Goal: Transaction & Acquisition: Book appointment/travel/reservation

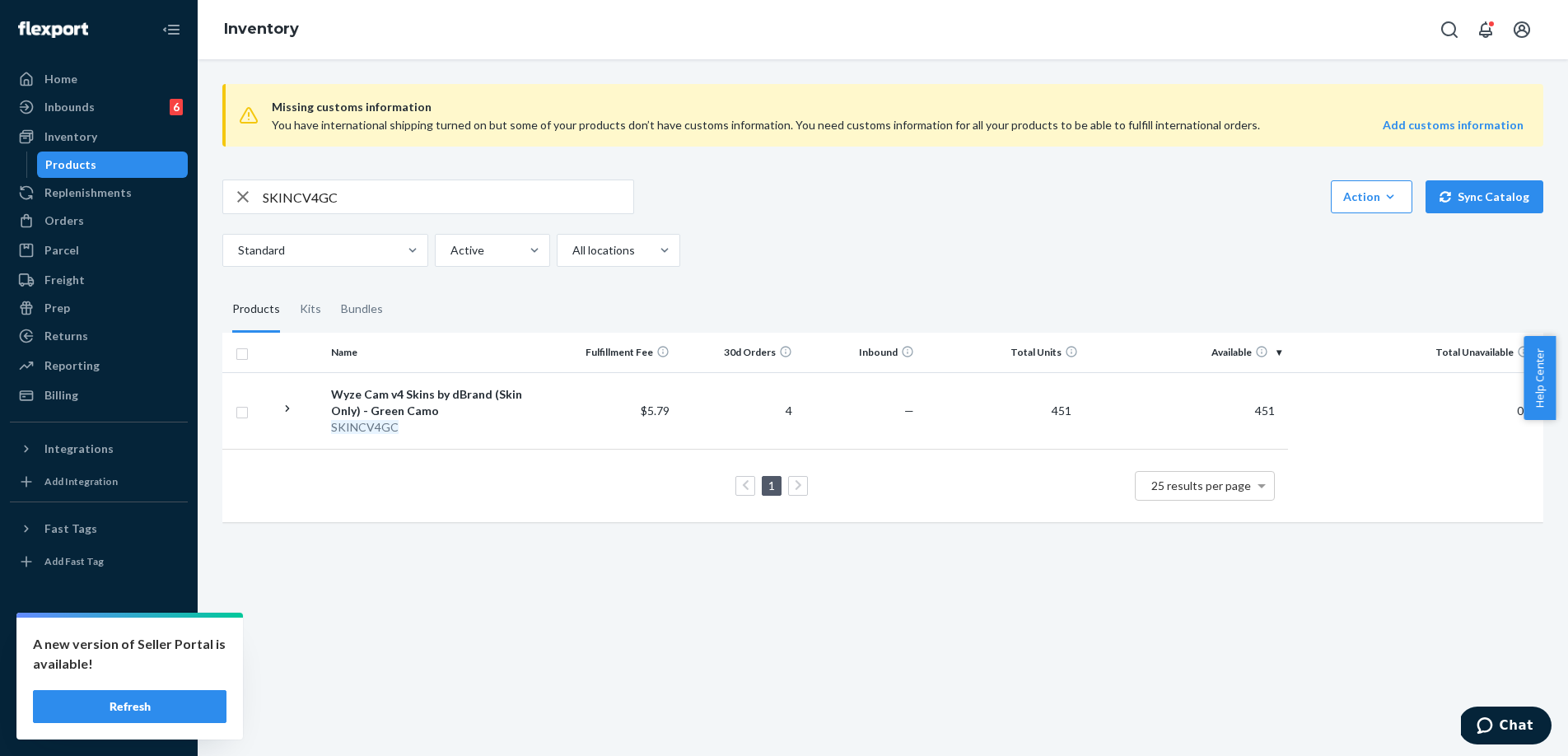
click at [177, 712] on button "Refresh" at bounding box center [129, 707] width 194 height 33
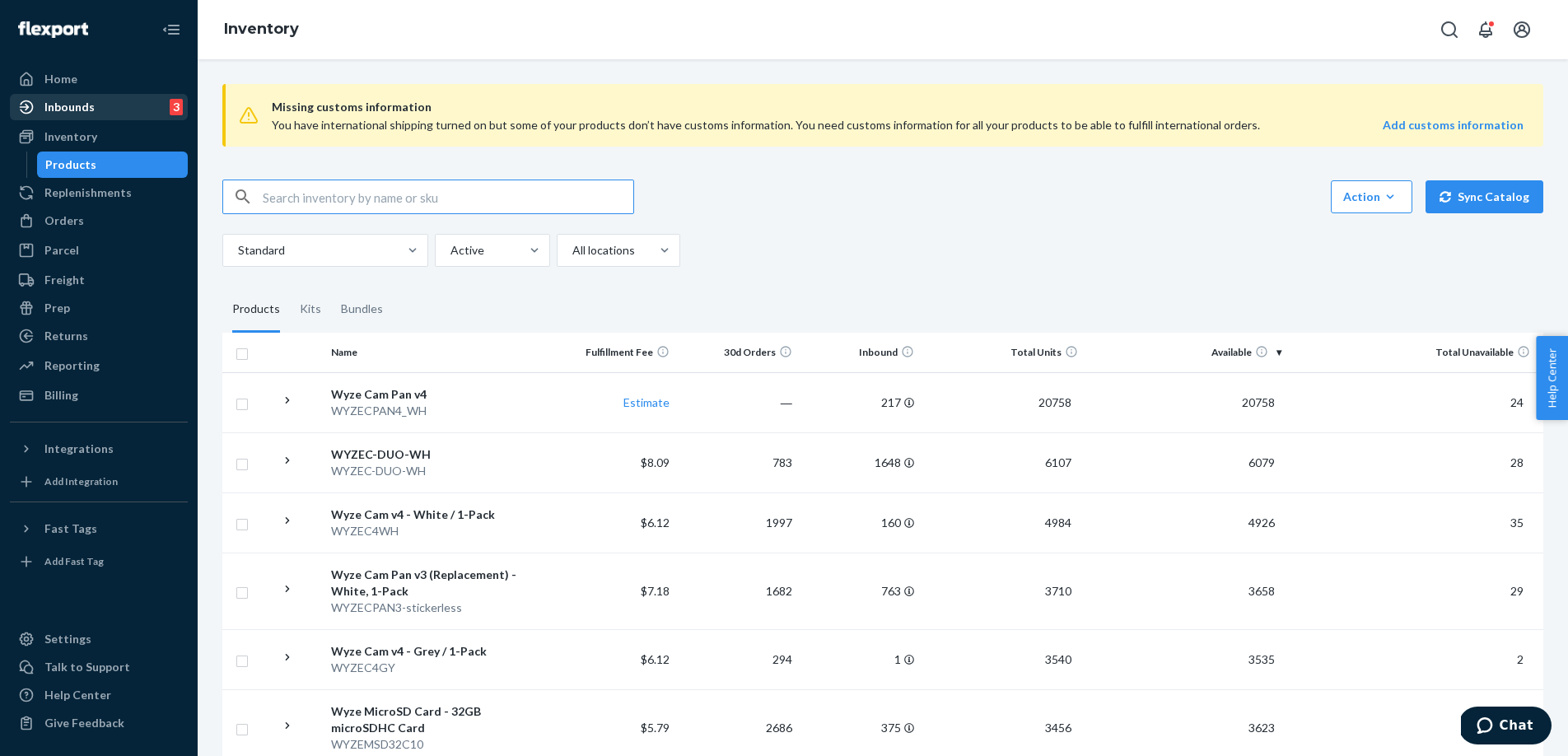
click at [129, 107] on div "Inbounds 3" at bounding box center [99, 107] width 174 height 23
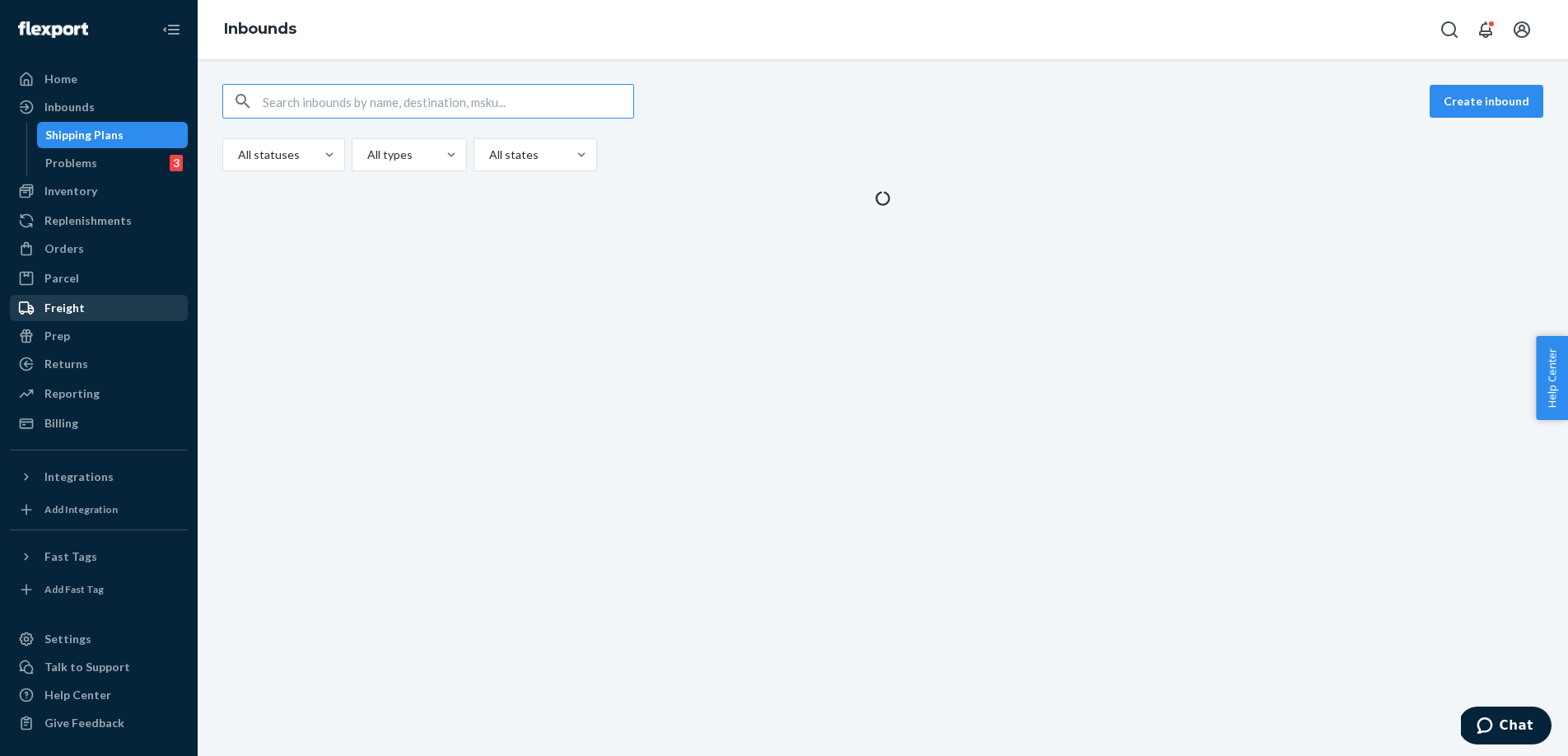
click at [117, 312] on div "Freight" at bounding box center [99, 308] width 174 height 23
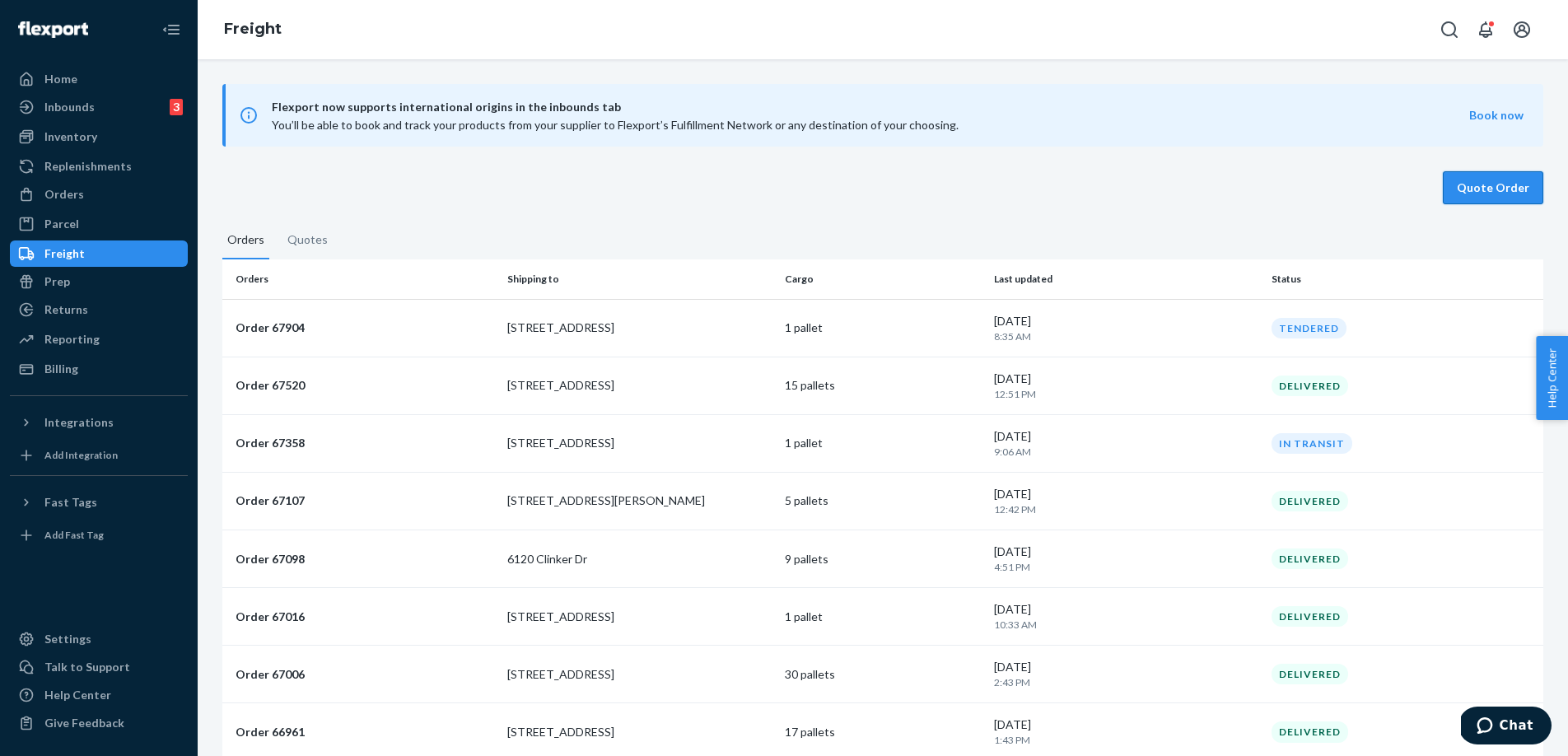
click at [1512, 186] on button "Quote Order" at bounding box center [1493, 187] width 100 height 33
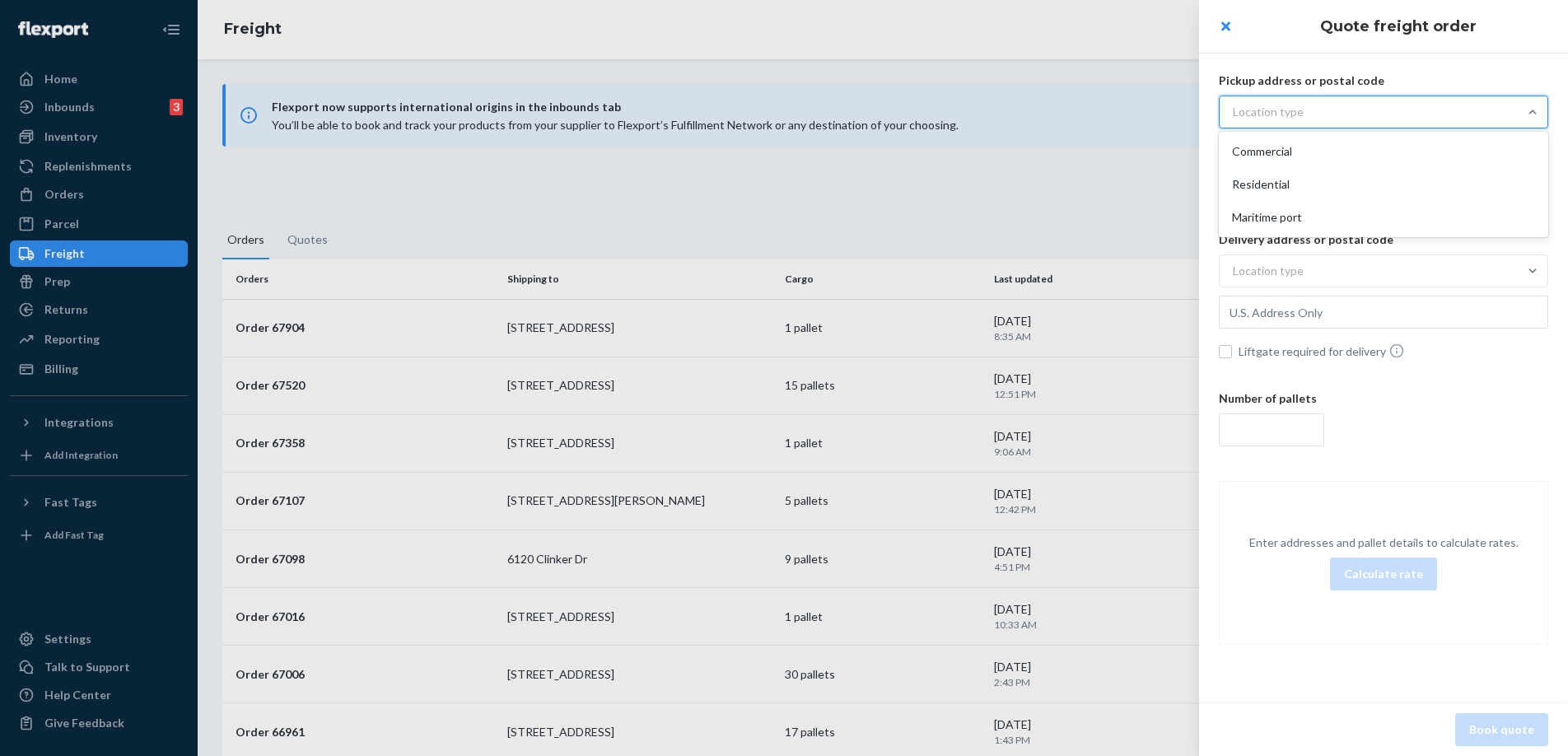
click at [1327, 121] on div "Location type" at bounding box center [1368, 112] width 298 height 30
click at [1152, 112] on input "option Commercial focused, 1 of 3. 3 results available. Use Up and Down to choo…" at bounding box center [1152, 112] width 0 height 0
click at [1316, 161] on div "Commercial" at bounding box center [1383, 151] width 323 height 33
click at [1152, 112] on input "option Commercial focused, 1 of 3. 3 results available. Use Up and Down to choo…" at bounding box center [1152, 112] width 0 height 0
click at [1301, 153] on input "text" at bounding box center [1384, 152] width 329 height 33
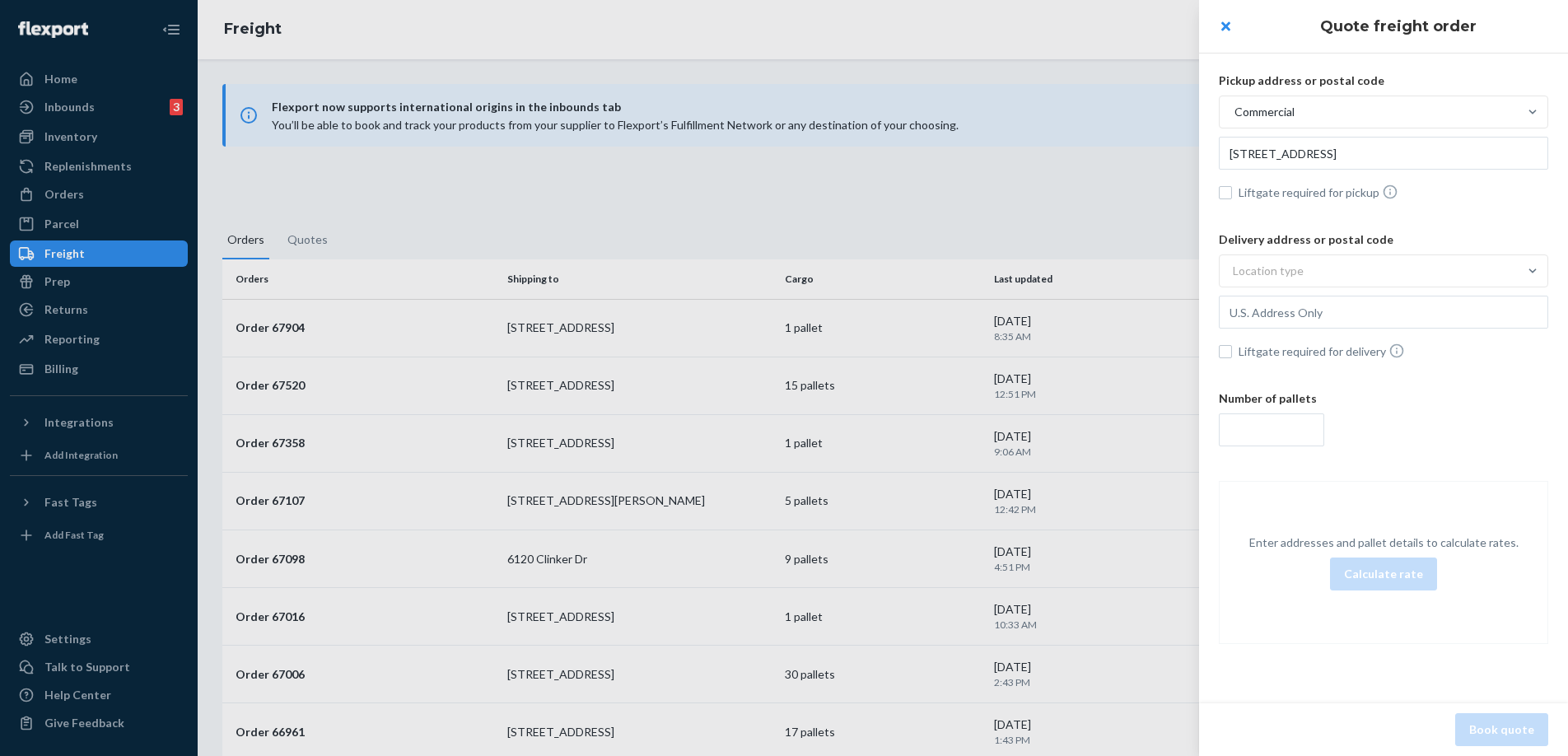
type input "[STREET_ADDRESS]"
click at [1297, 277] on div "Location type" at bounding box center [1268, 271] width 71 height 17
click at [1152, 271] on input "Location type" at bounding box center [1152, 271] width 0 height 0
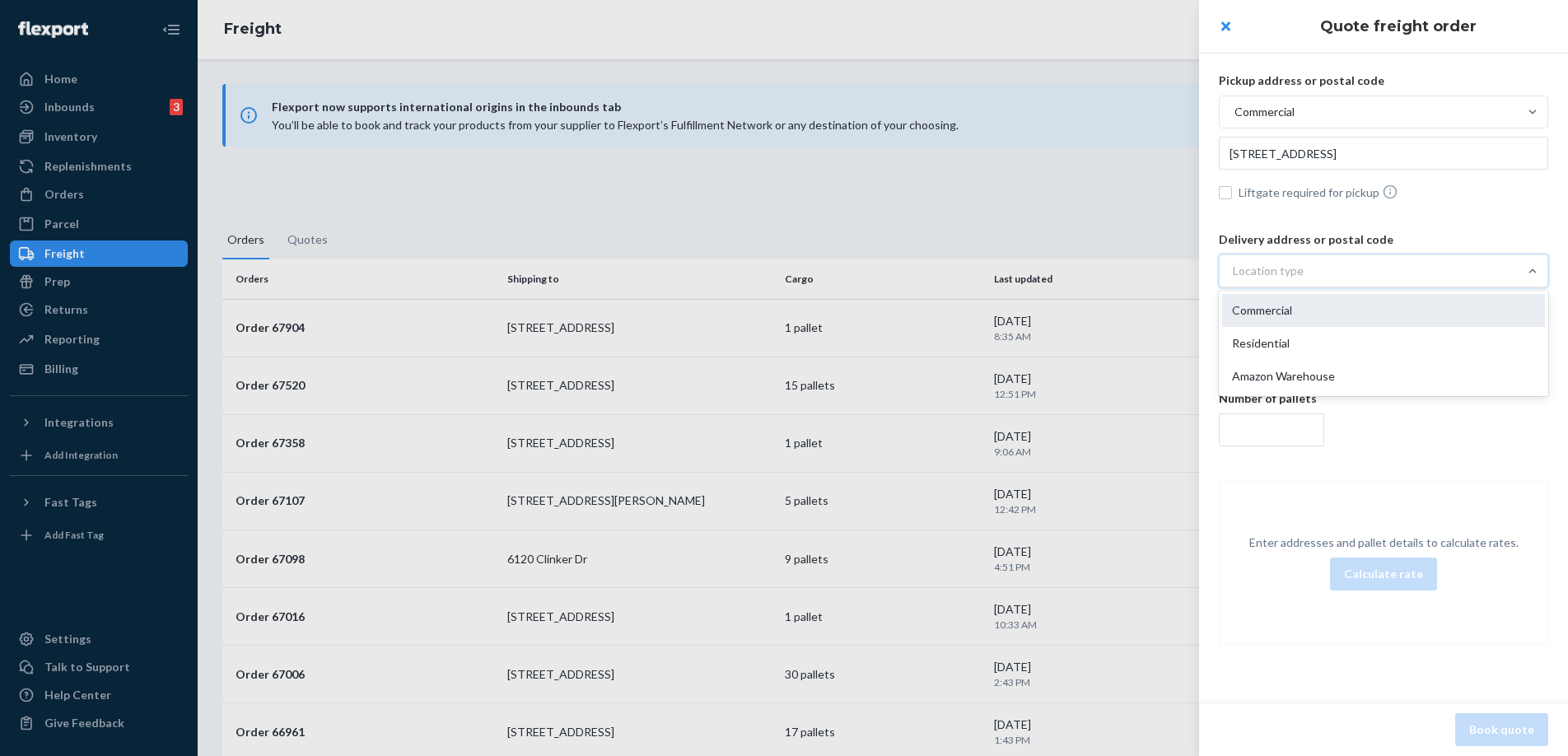
click at [1298, 312] on div "Commercial" at bounding box center [1383, 310] width 323 height 33
click at [1152, 271] on input "option Commercial focused, 1 of 3. 3 results available. Use Up and Down to choo…" at bounding box center [1152, 271] width 0 height 0
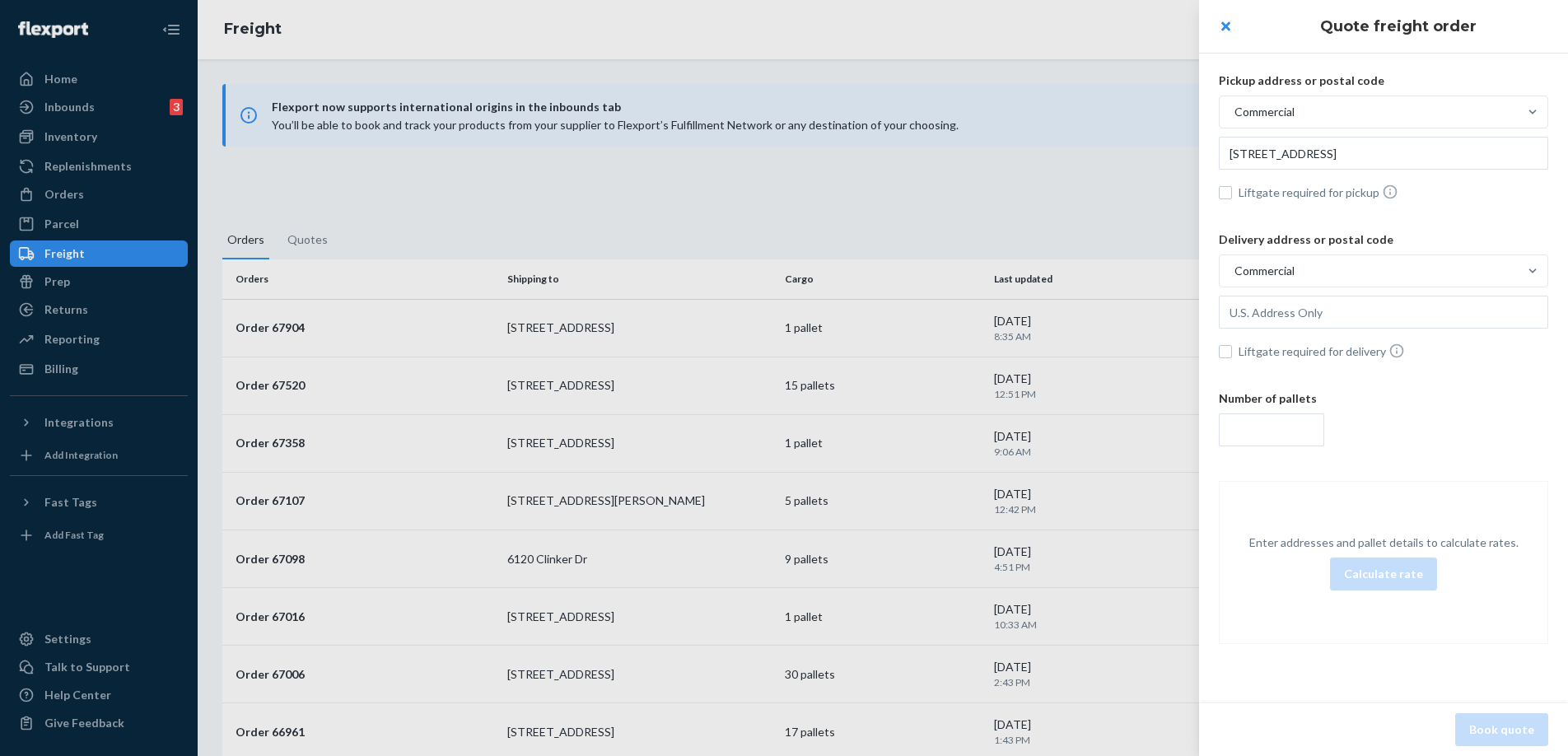
click at [1288, 330] on div at bounding box center [1384, 314] width 329 height 37
click at [1288, 170] on input "text" at bounding box center [1384, 152] width 329 height 33
click at [1290, 170] on input "text" at bounding box center [1384, 152] width 329 height 33
paste input "[STREET_ADDRESS]"
type input "[STREET_ADDRESS]"
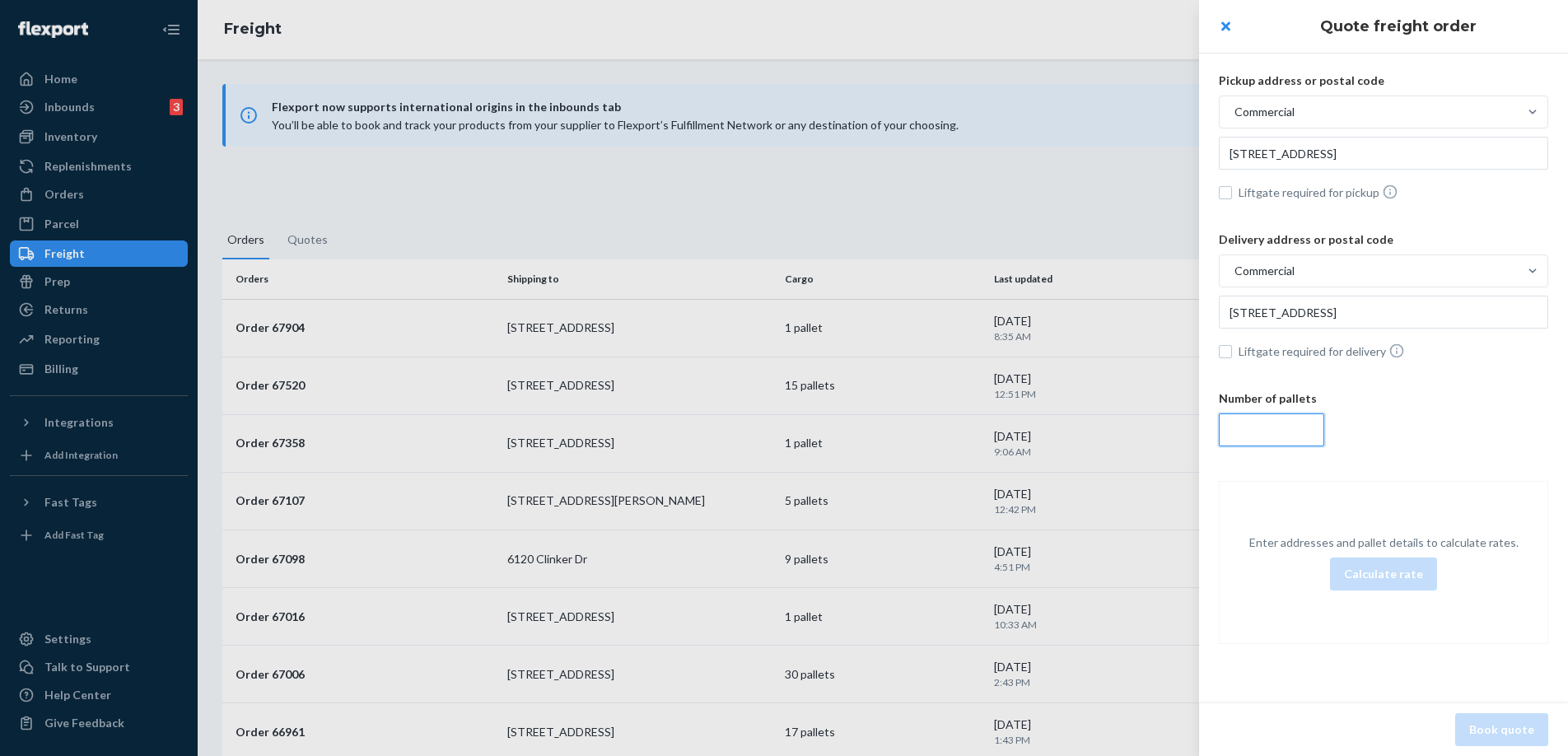
click at [1270, 429] on input "number" at bounding box center [1272, 429] width 106 height 33
type input "15"
click at [1335, 569] on button "Calculate rate" at bounding box center [1384, 574] width 107 height 33
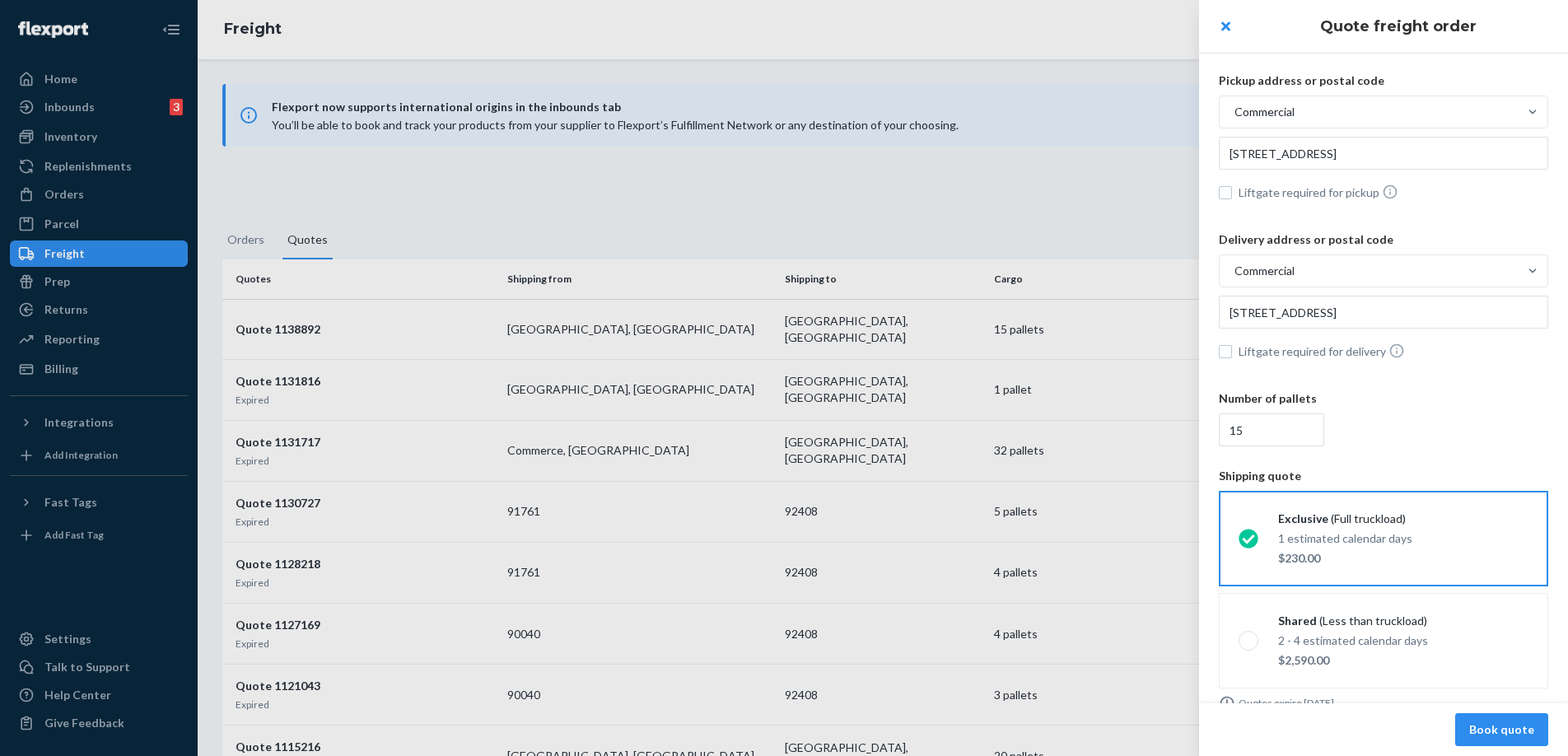
scroll to position [25, 0]
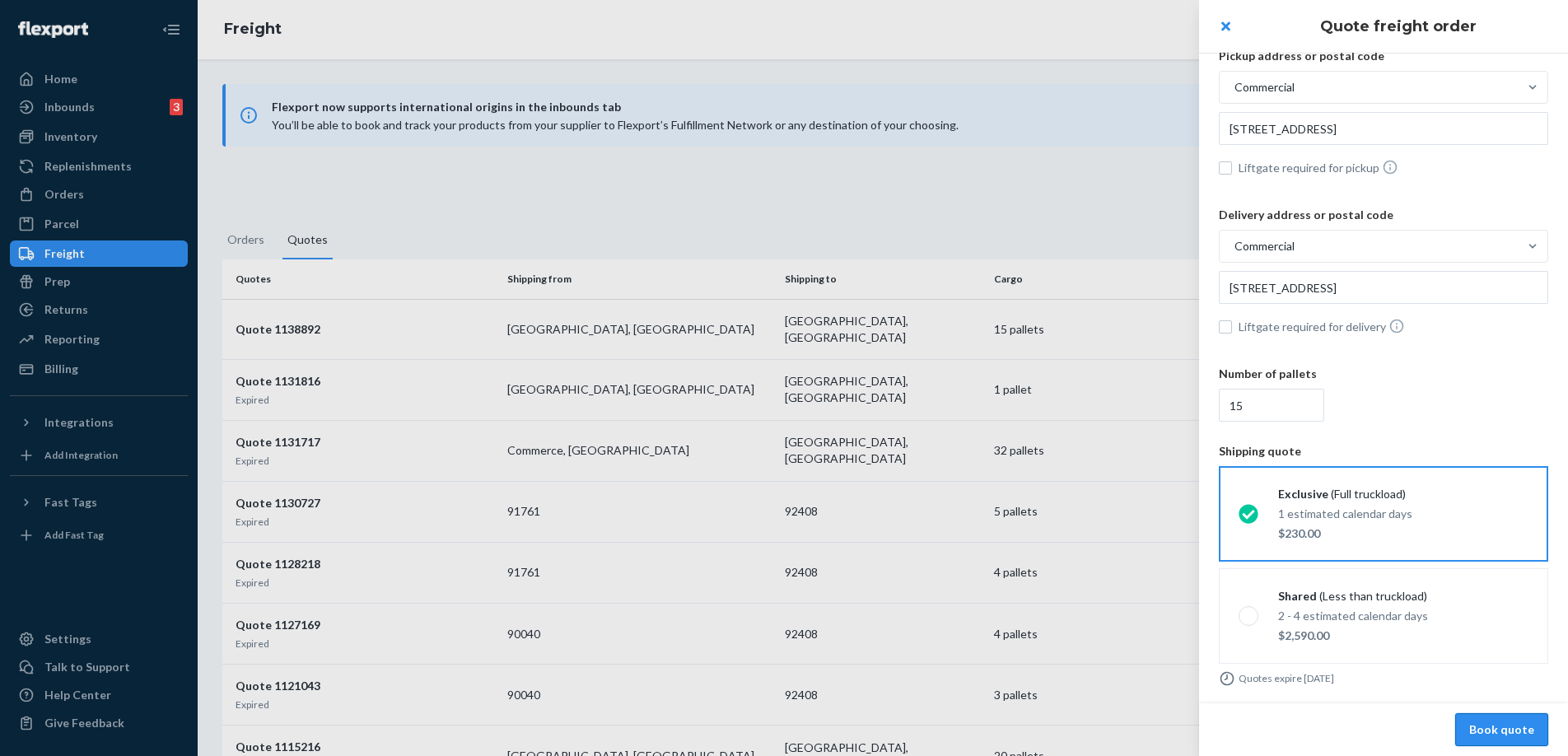
click at [1492, 728] on button "Book quote" at bounding box center [1502, 730] width 93 height 33
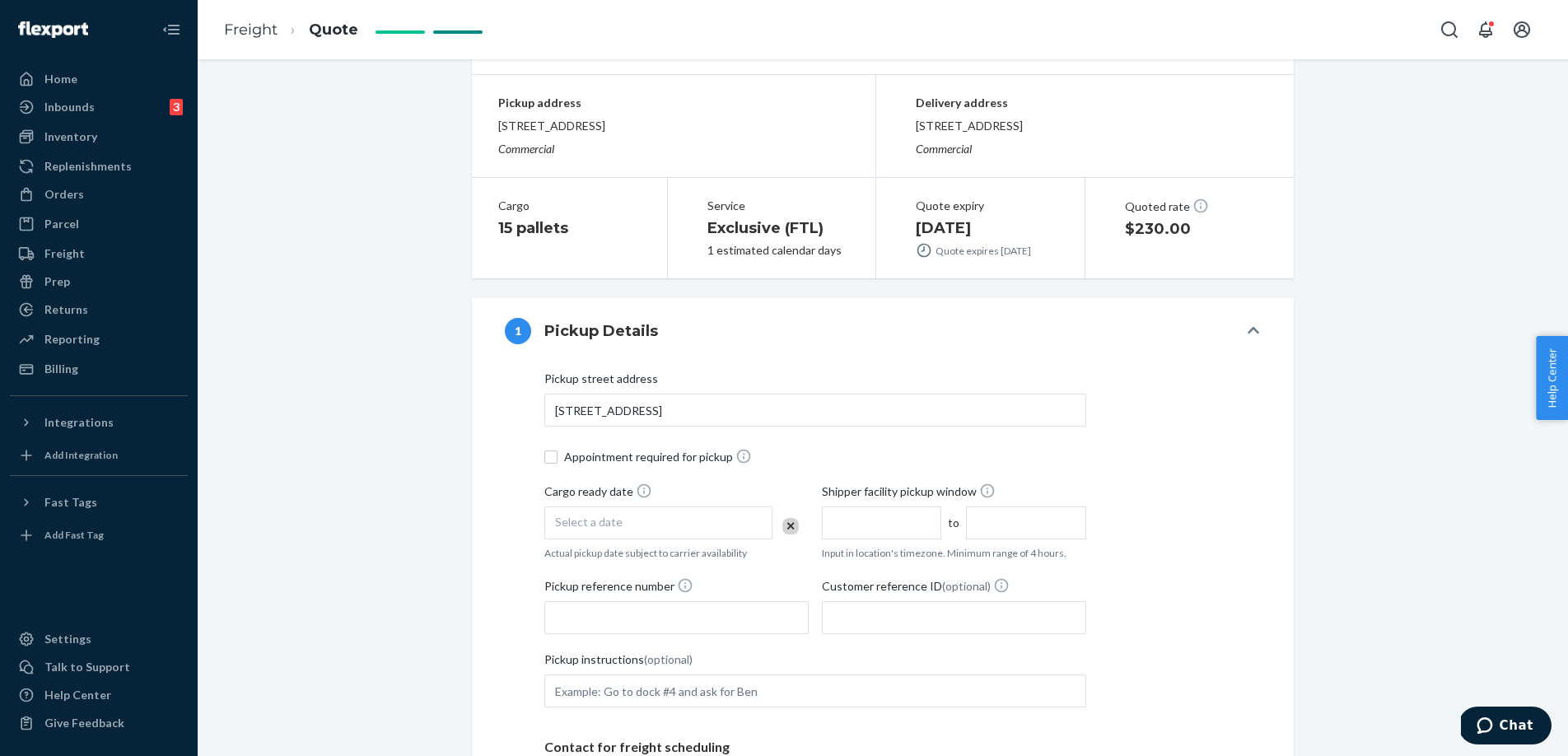
scroll to position [149, 0]
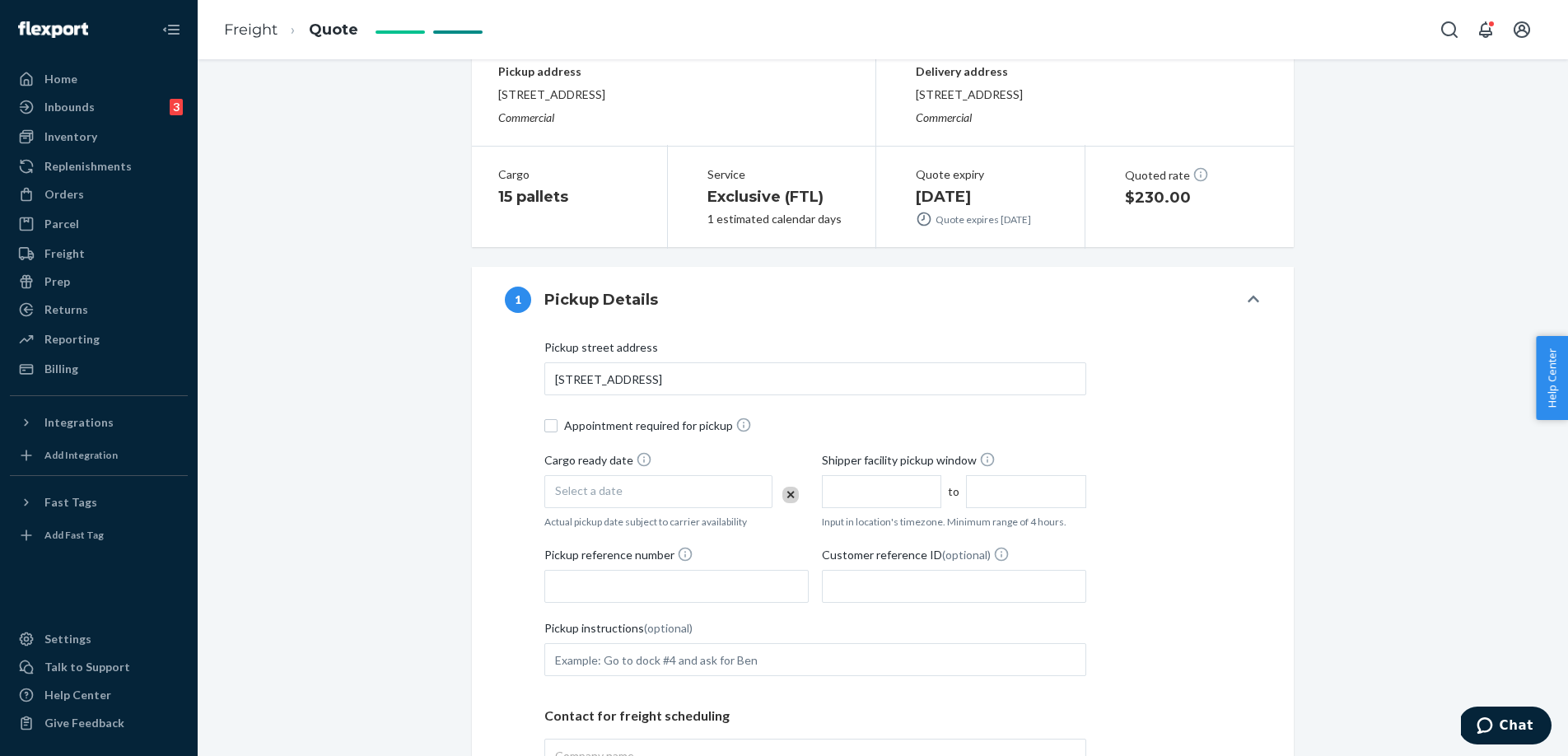
click at [668, 504] on div "Select a date" at bounding box center [658, 491] width 228 height 33
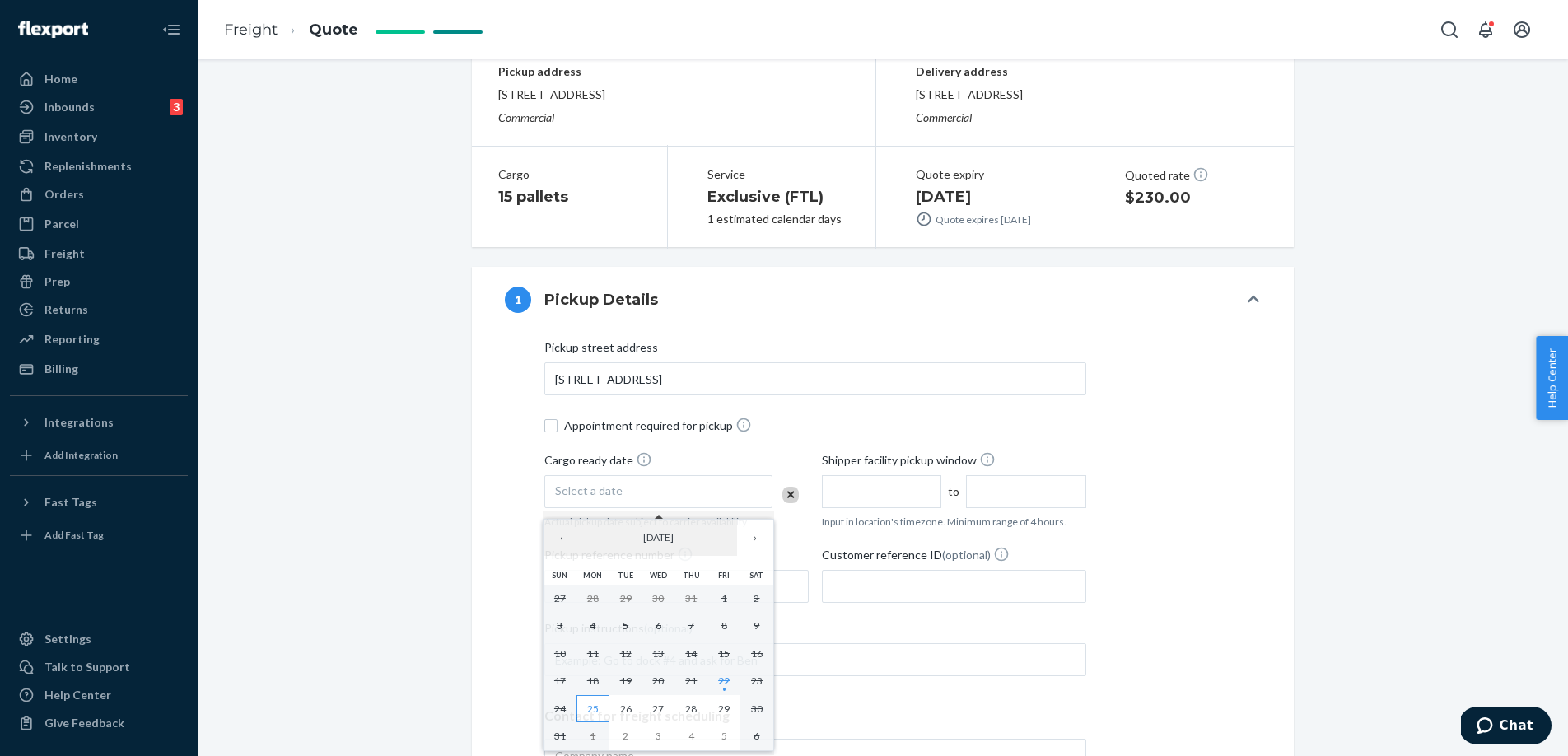
click at [591, 706] on abbr "25" at bounding box center [592, 709] width 11 height 12
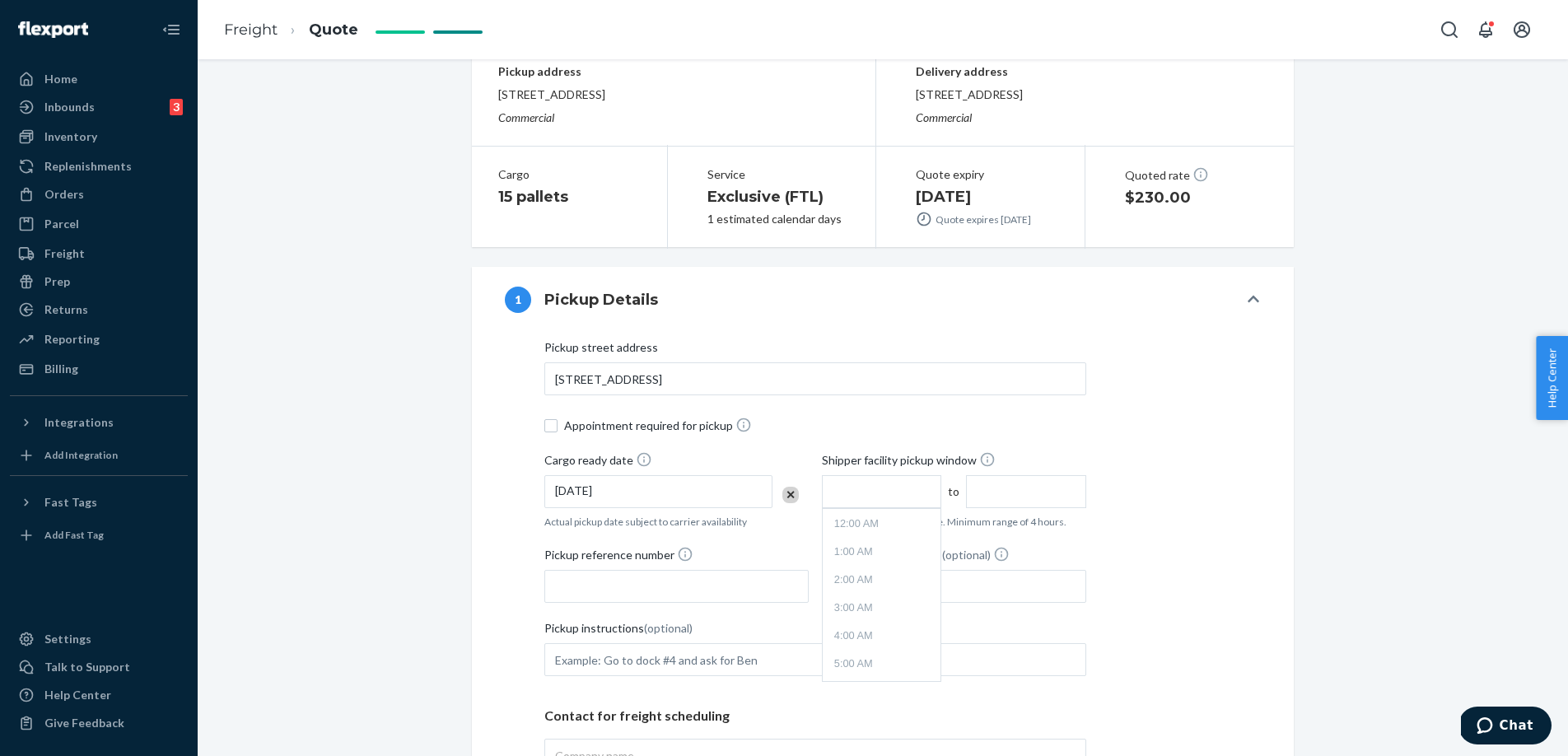
click at [858, 484] on input "text" at bounding box center [882, 491] width 120 height 33
type input "7:00 AM"
type input "11:00 AM"
click at [738, 576] on input "Pickup reference number" at bounding box center [677, 586] width 265 height 33
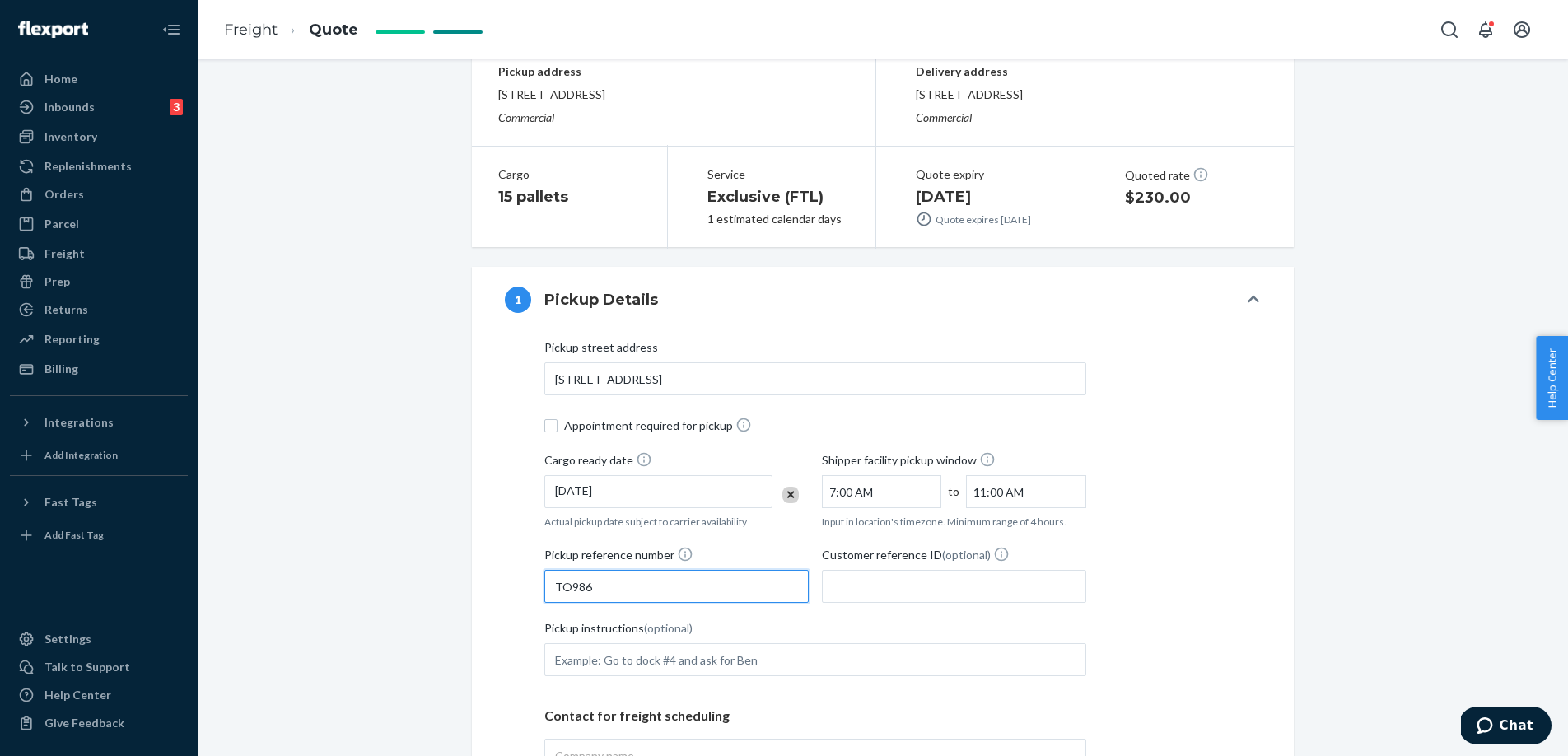
type input "TO986"
click at [736, 642] on div "Pickup instructions (optional)" at bounding box center [816, 632] width 542 height 23
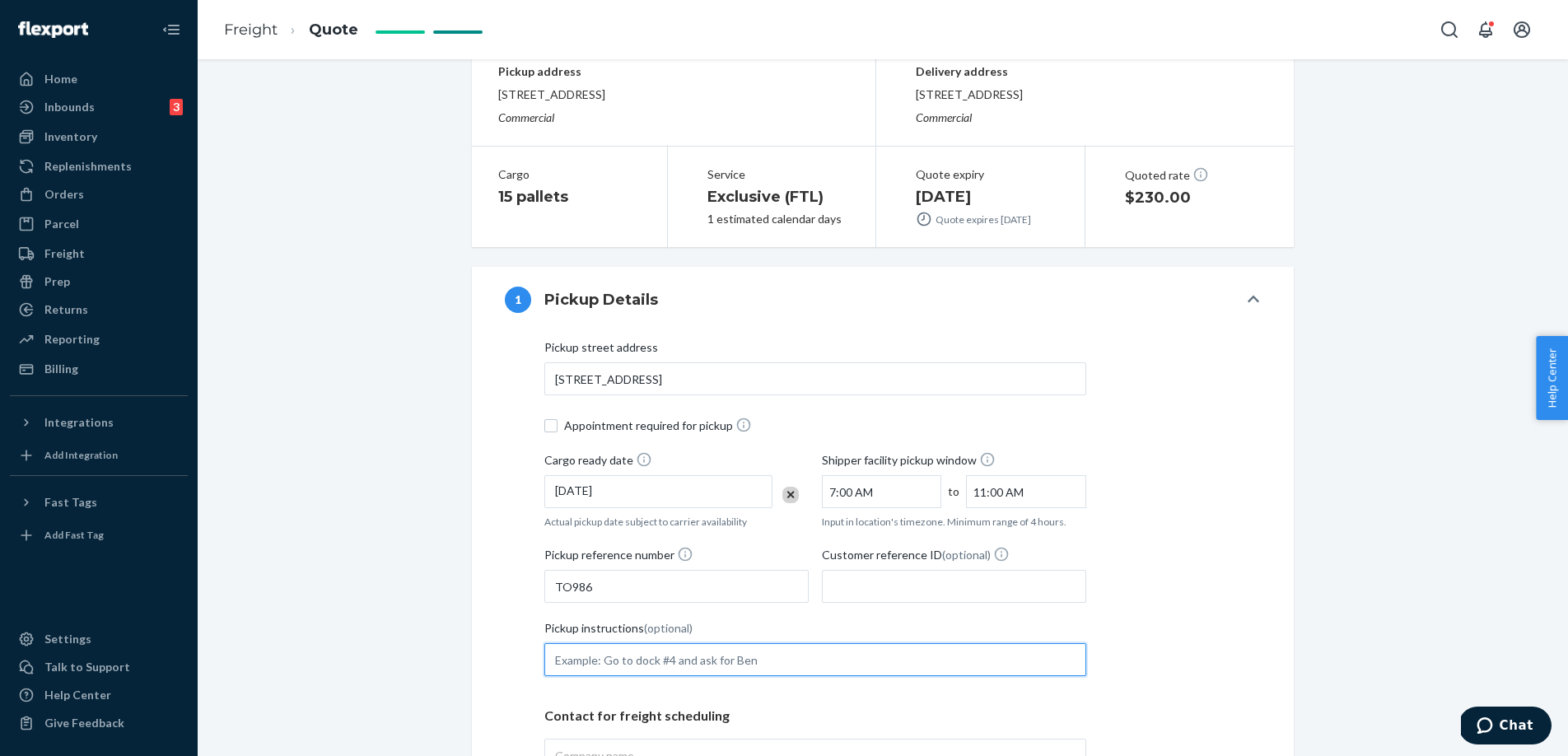
click at [736, 643] on input "Pickup instructions (optional)" at bounding box center [816, 659] width 542 height 33
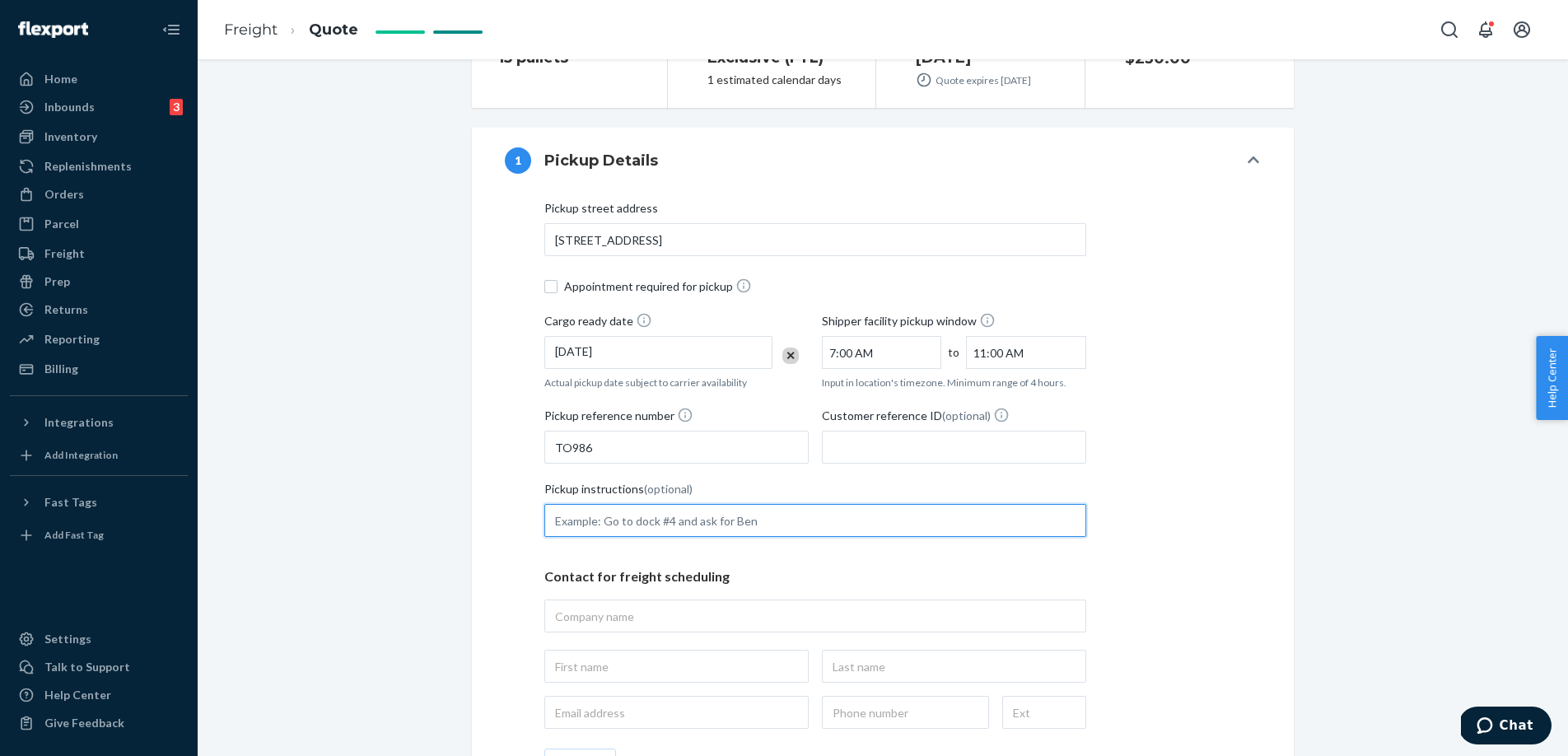
scroll to position [293, 0]
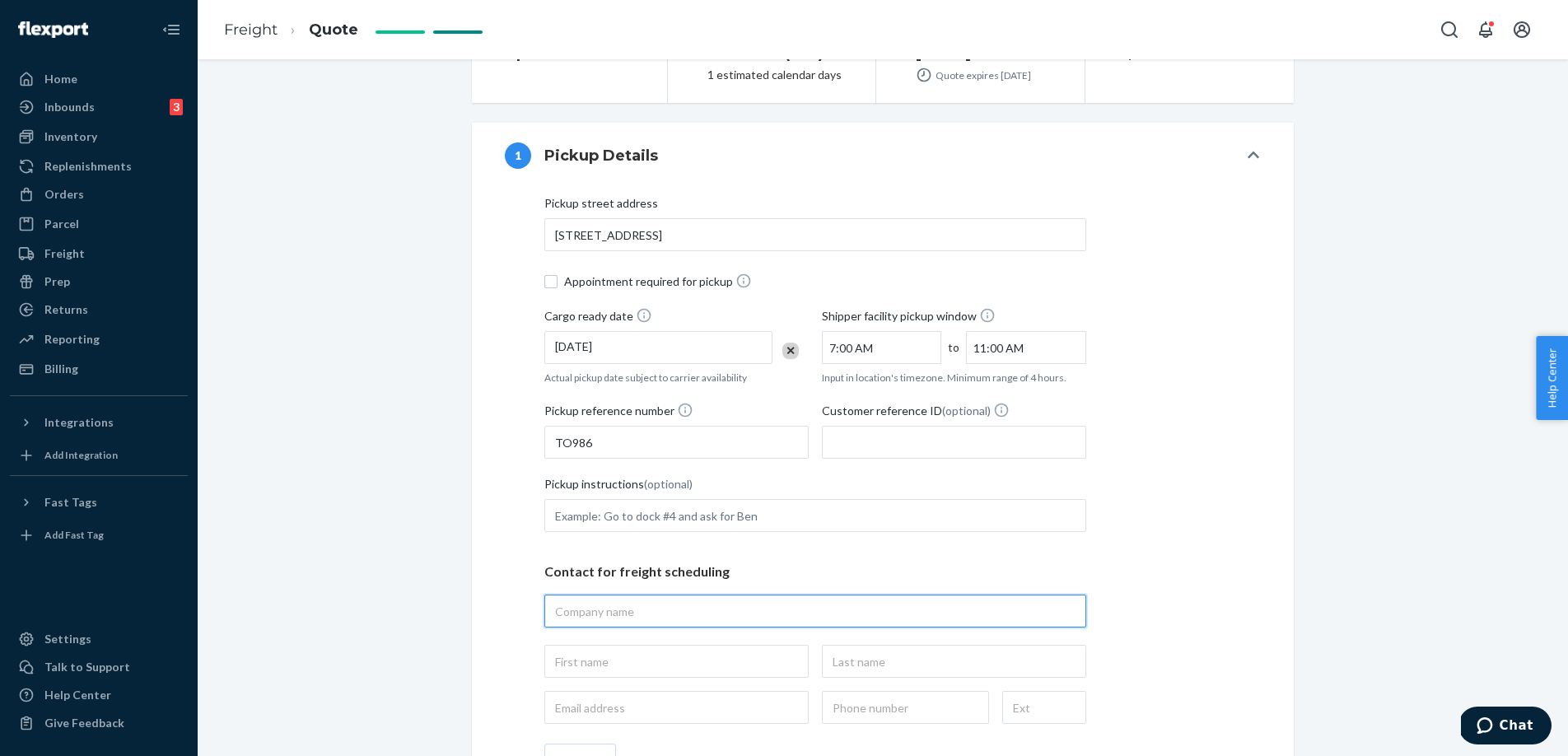
click at [707, 625] on input "text" at bounding box center [816, 611] width 542 height 33
type input "wyze c/o western post"
type input "wyze c/o western post, [STREET_ADDRESS]"
click at [694, 681] on div "Contact for freight scheduling wyze c/o western post" at bounding box center [816, 636] width 542 height 174
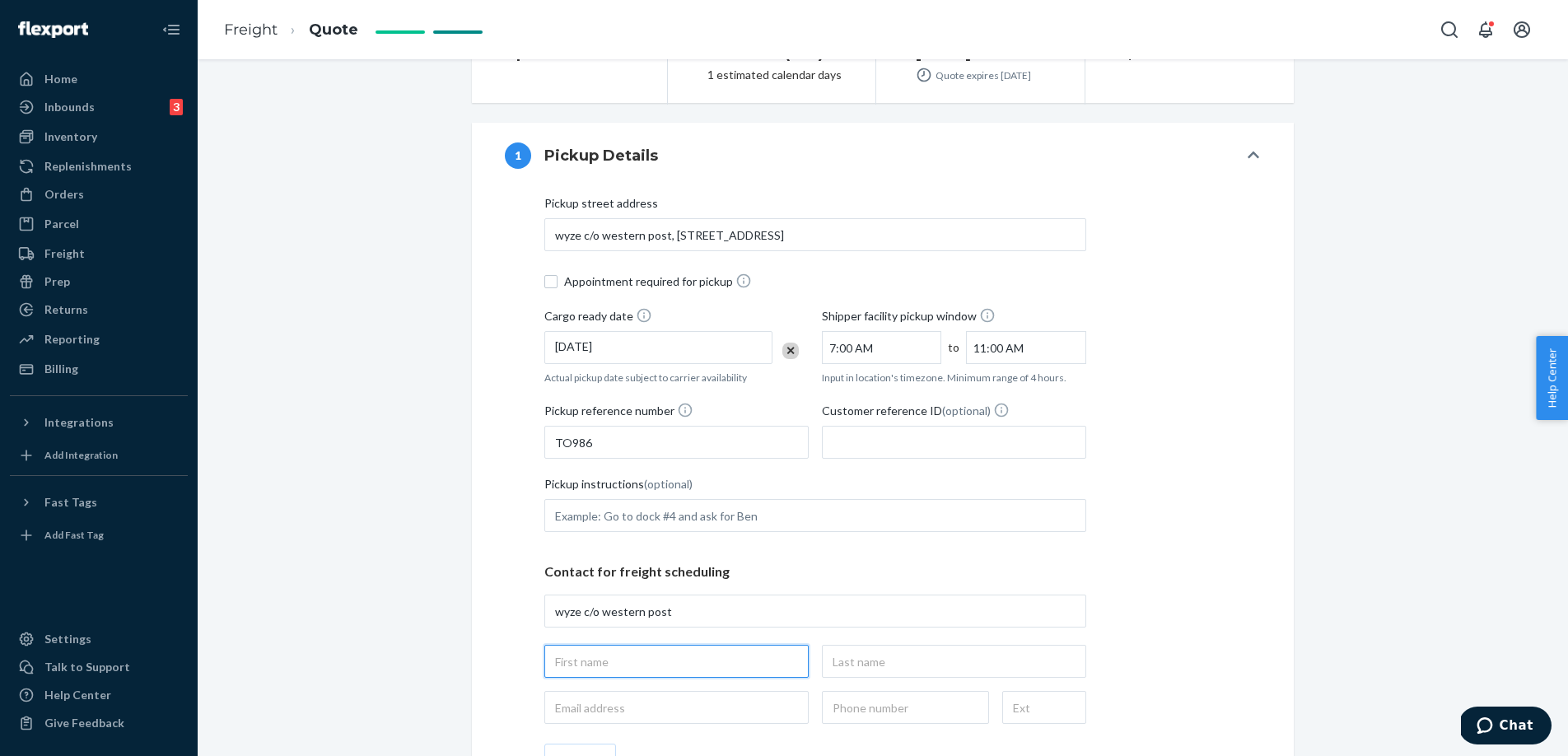
click at [694, 672] on input "text" at bounding box center [677, 661] width 265 height 33
type input "ziyang"
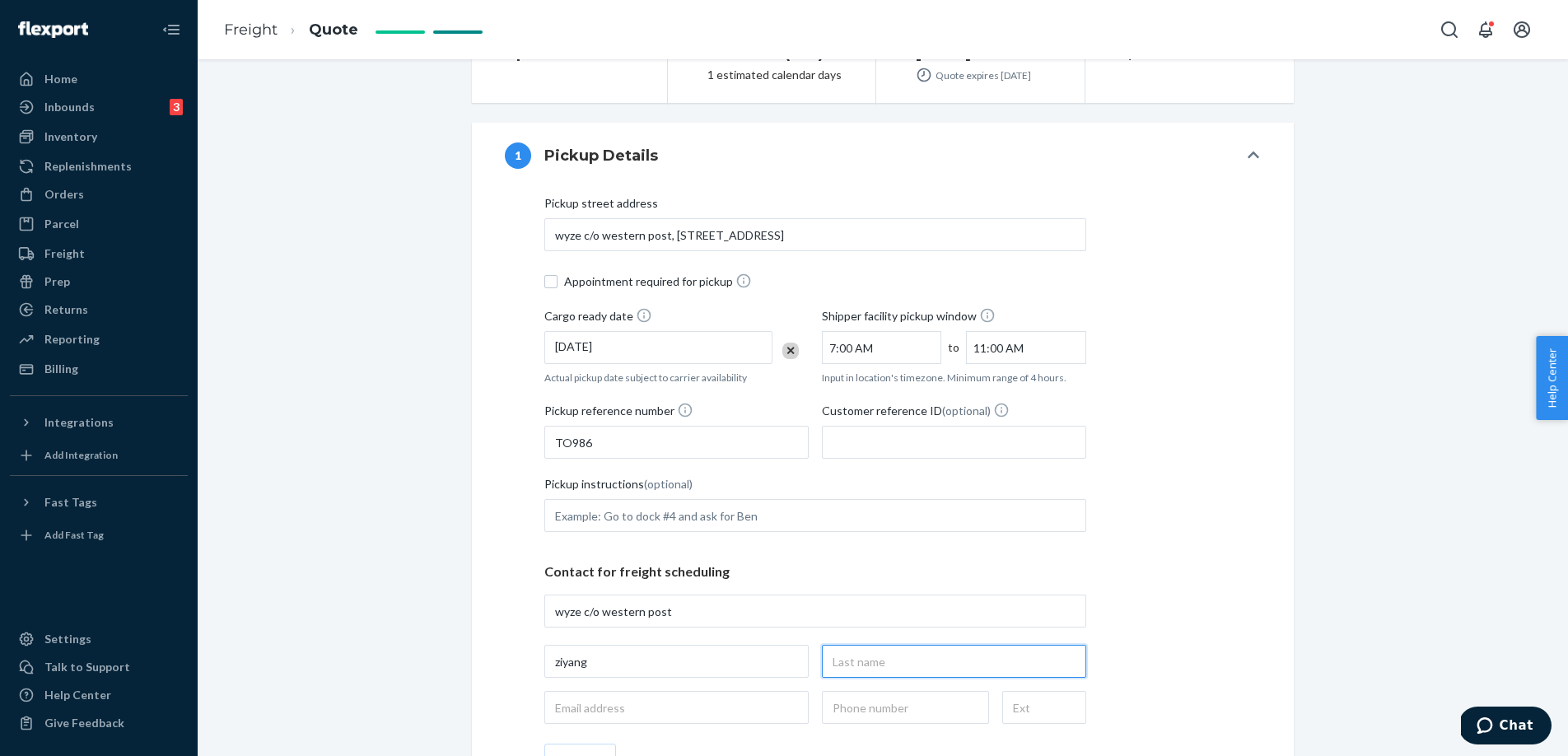
type input "wei"
type input "[EMAIL_ADDRESS][DOMAIN_NAME]"
type input "[PHONE_NUMBER]"
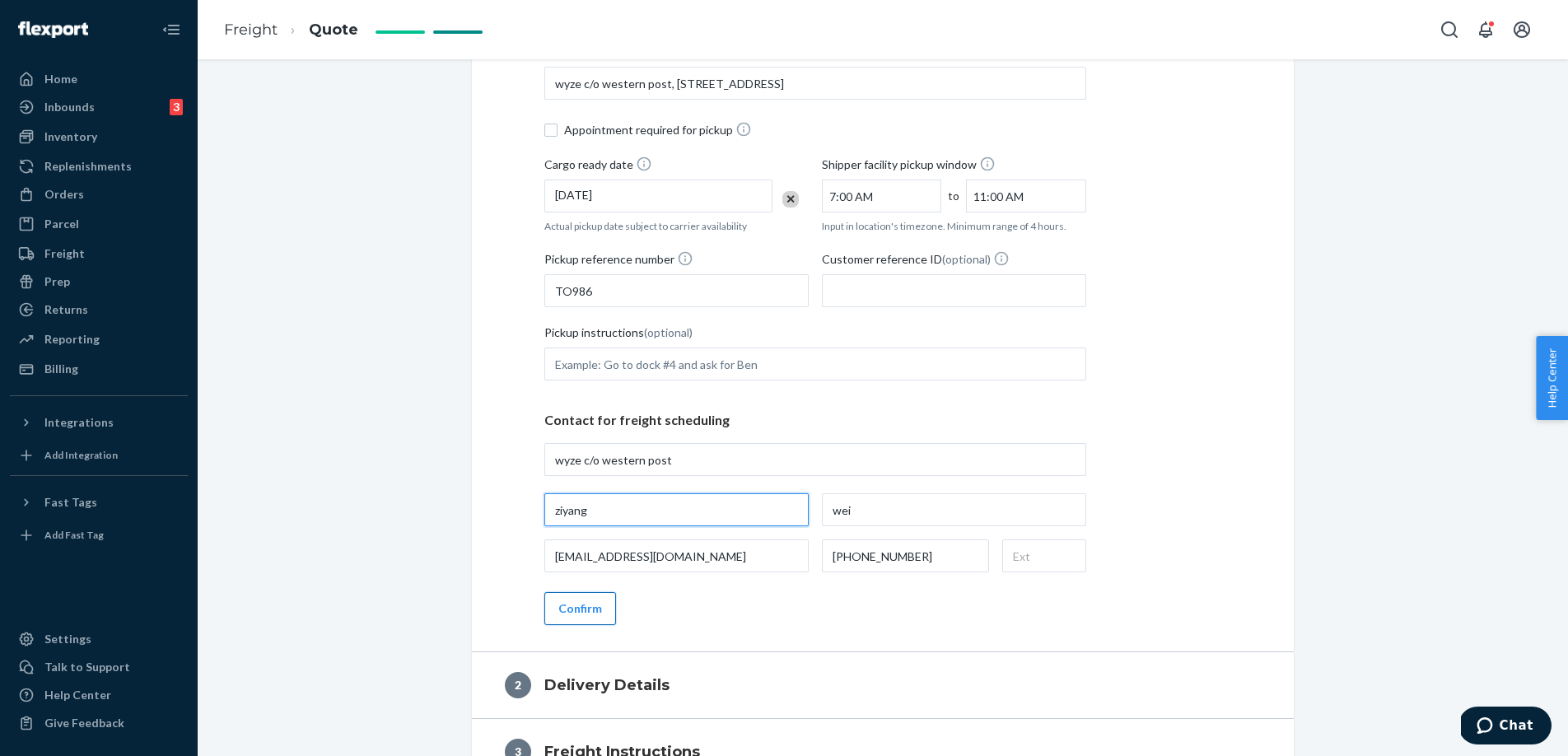
scroll to position [444, 0]
click at [609, 612] on button "Confirm" at bounding box center [580, 609] width 71 height 33
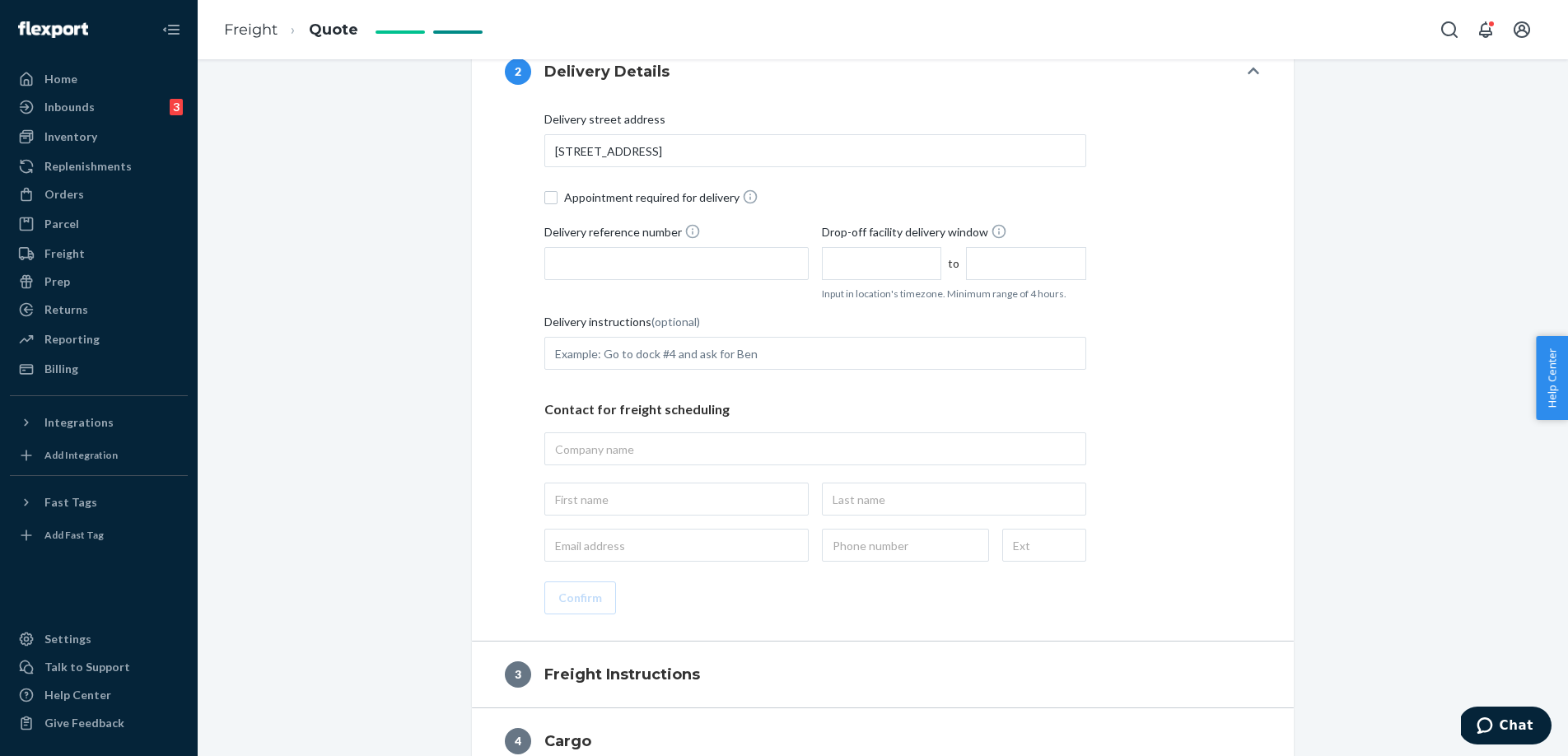
click at [618, 194] on span "Appointment required for delivery" at bounding box center [825, 197] width 523 height 18
click at [558, 194] on input "Appointment required for delivery" at bounding box center [551, 197] width 13 height 13
checkbox input "true"
click at [618, 267] on input "Delivery reference number" at bounding box center [677, 263] width 265 height 33
click at [729, 248] on input "Delivery reference number" at bounding box center [677, 263] width 265 height 33
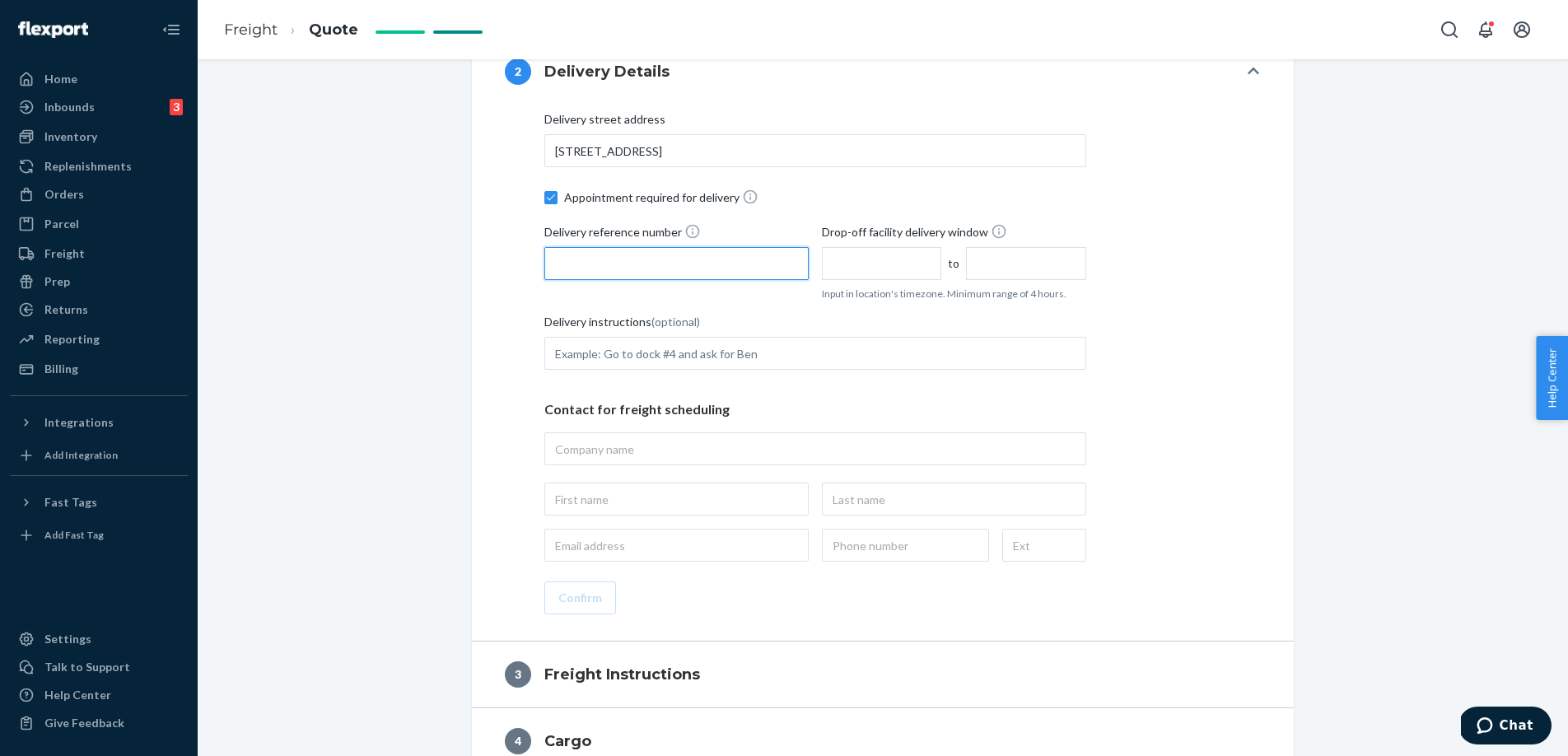
paste input "FBA1909R62GK"
type input "FBA1909R62GK - POC3"
click at [834, 277] on input "text" at bounding box center [882, 263] width 120 height 33
type input "7:00 AM"
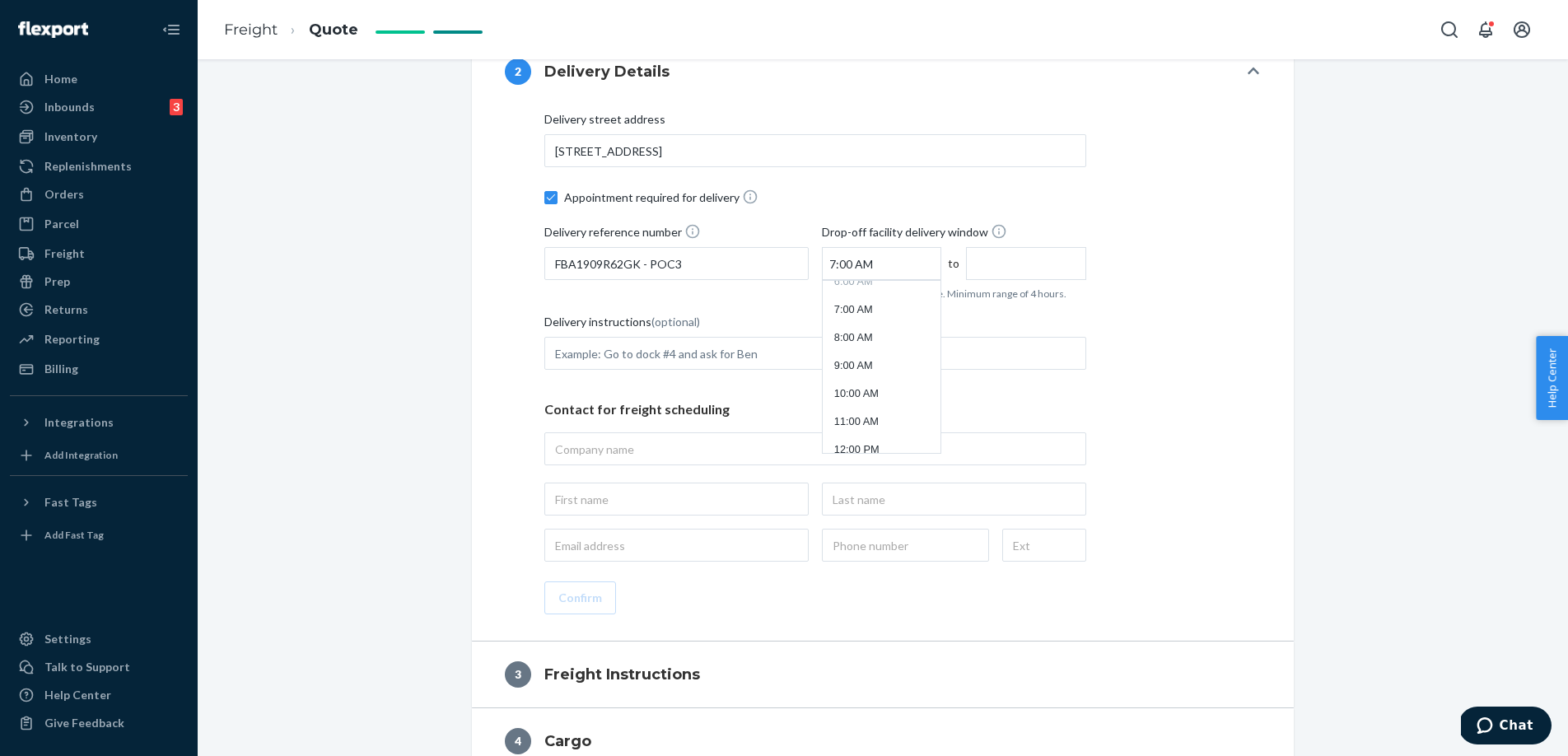
type input "11:00 AM"
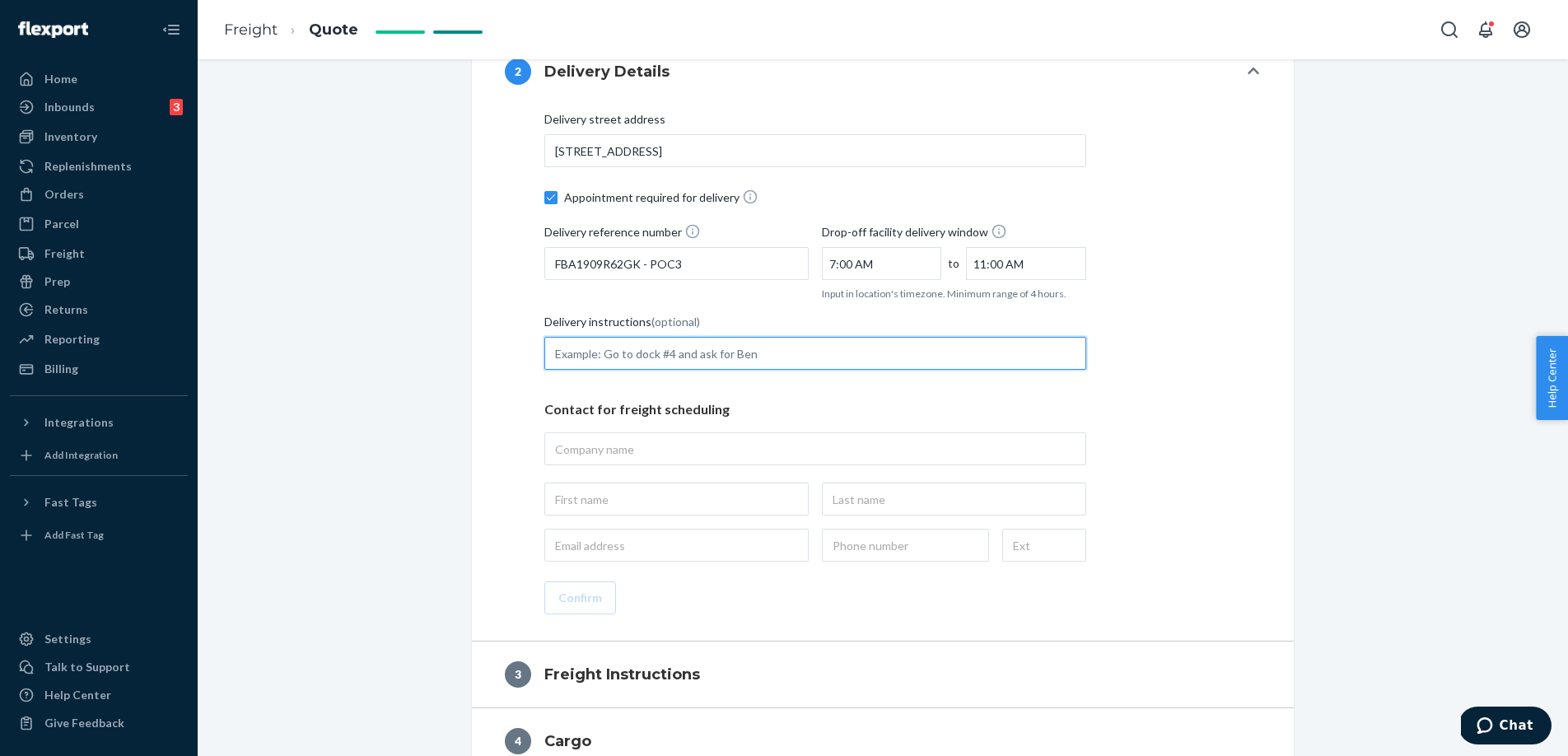
click at [683, 339] on input "Delivery instructions (optional)" at bounding box center [816, 353] width 542 height 33
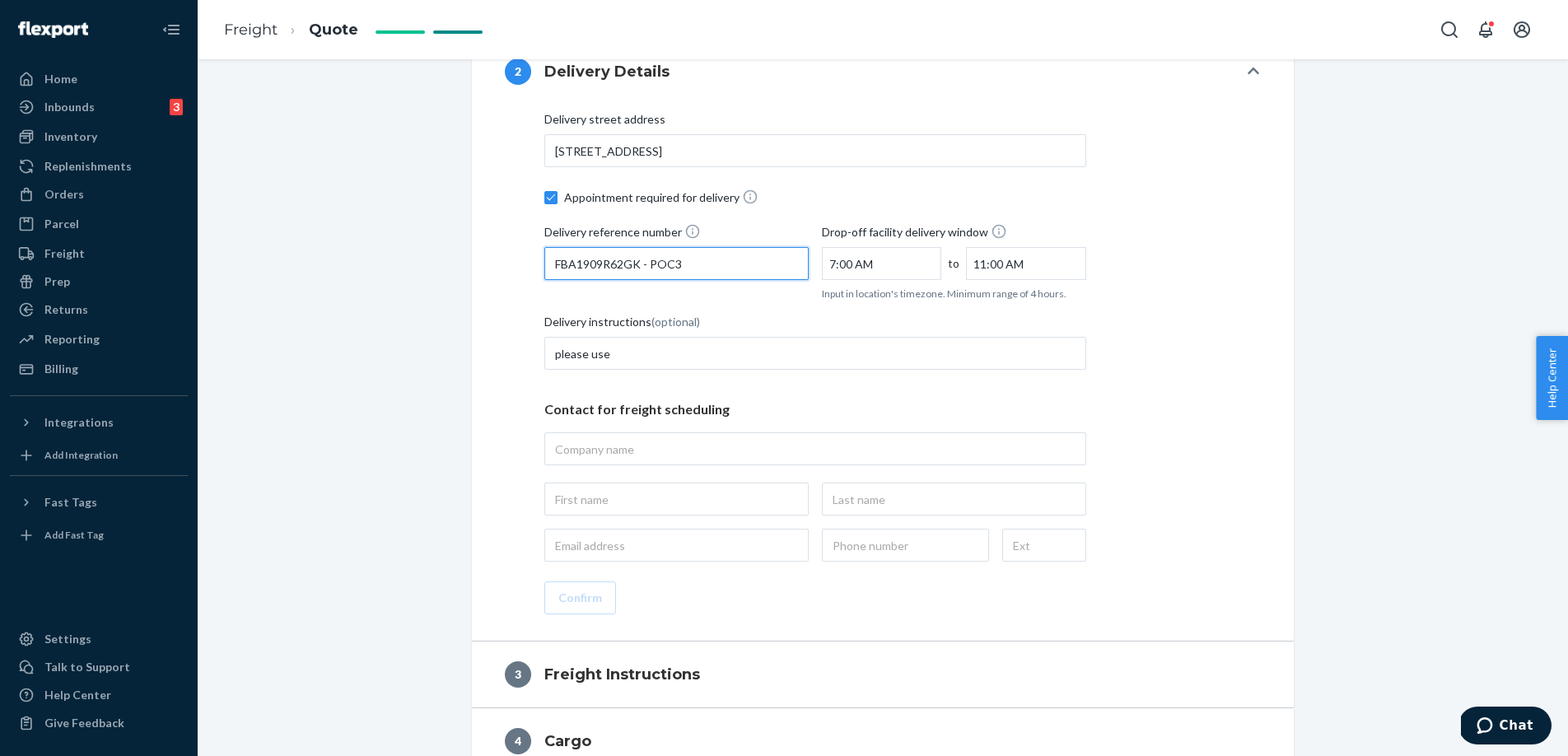
click at [601, 253] on input "FBA1909R62GK - POC3" at bounding box center [677, 263] width 265 height 33
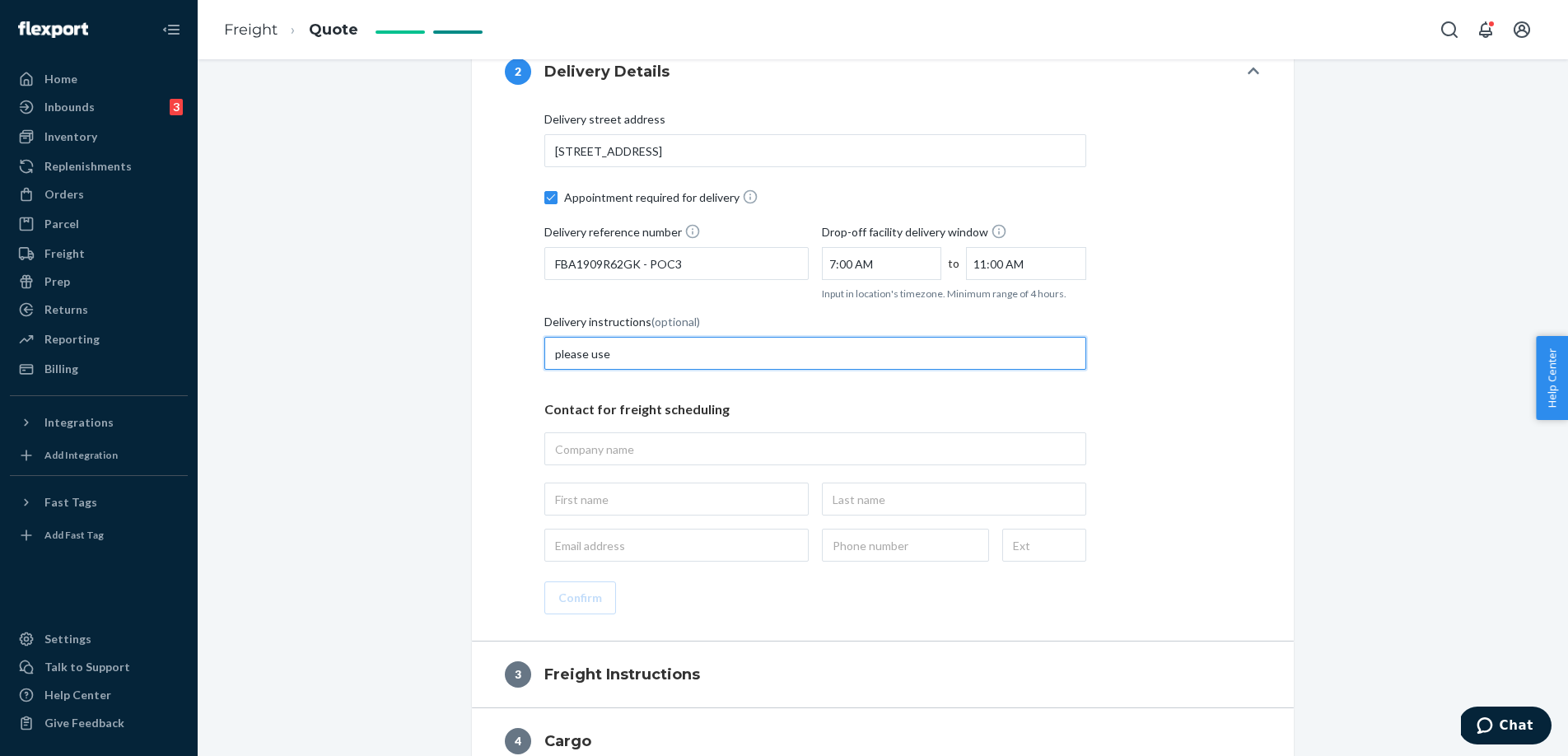
click at [629, 356] on input "please use" at bounding box center [816, 353] width 542 height 33
paste input "FBA1909R62GK"
paste input "5SF833UV"
click at [699, 351] on input "please use FBA1909R62GK 5SF833UV" at bounding box center [816, 353] width 542 height 33
click at [695, 356] on input "please use FBA1909R62GK- 5SF833UV" at bounding box center [816, 353] width 542 height 33
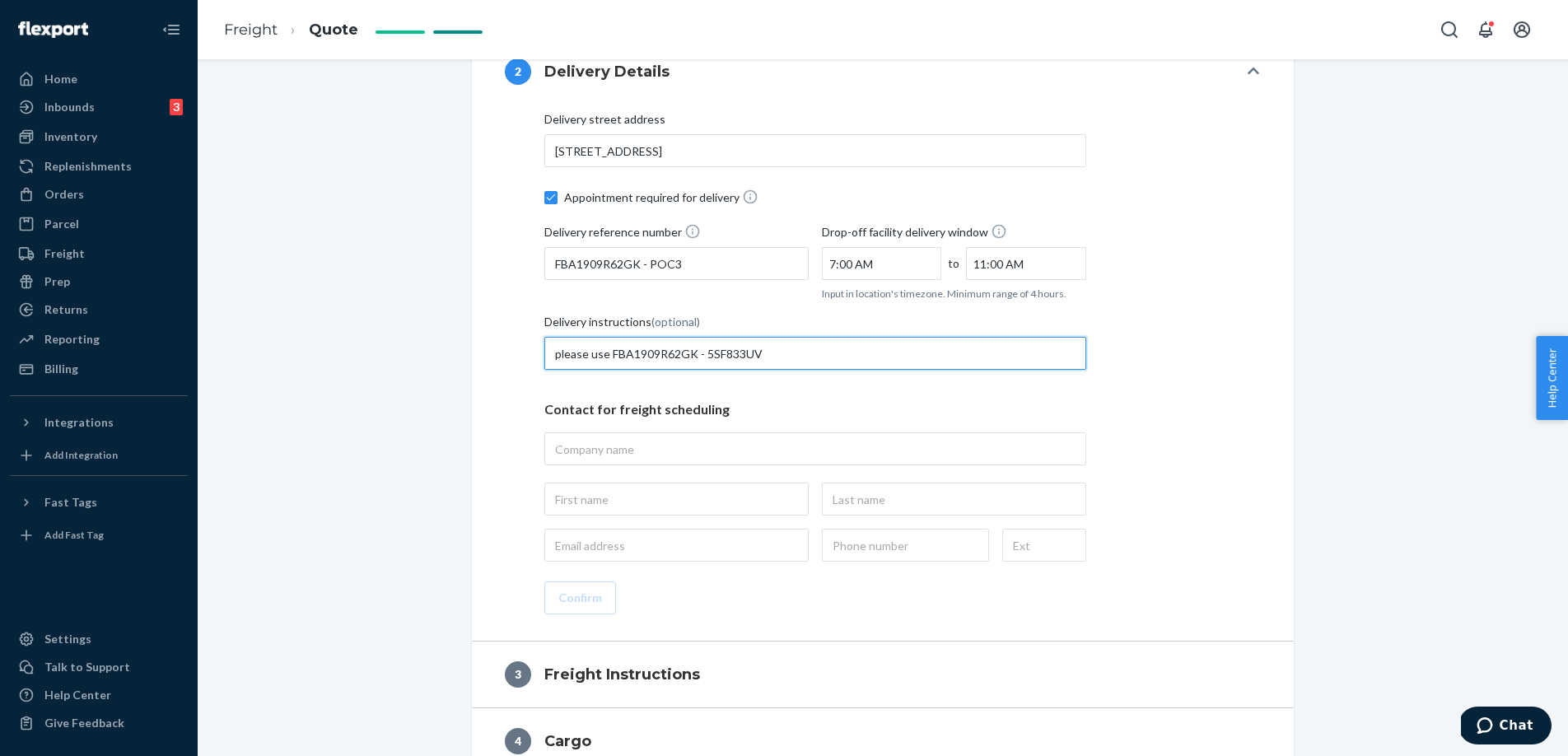
click at [776, 359] on input "please use FBA1909R62GK - 5SF833UV" at bounding box center [816, 353] width 542 height 33
click at [1027, 363] on input "please use FBA1909R62GK - 5SF833UV to book the delivery appointment for POC3 fc…" at bounding box center [816, 353] width 542 height 33
type input "please use FBA1909R62GK - 5SF833UV to book the delivery appointment for POC3 fc…"
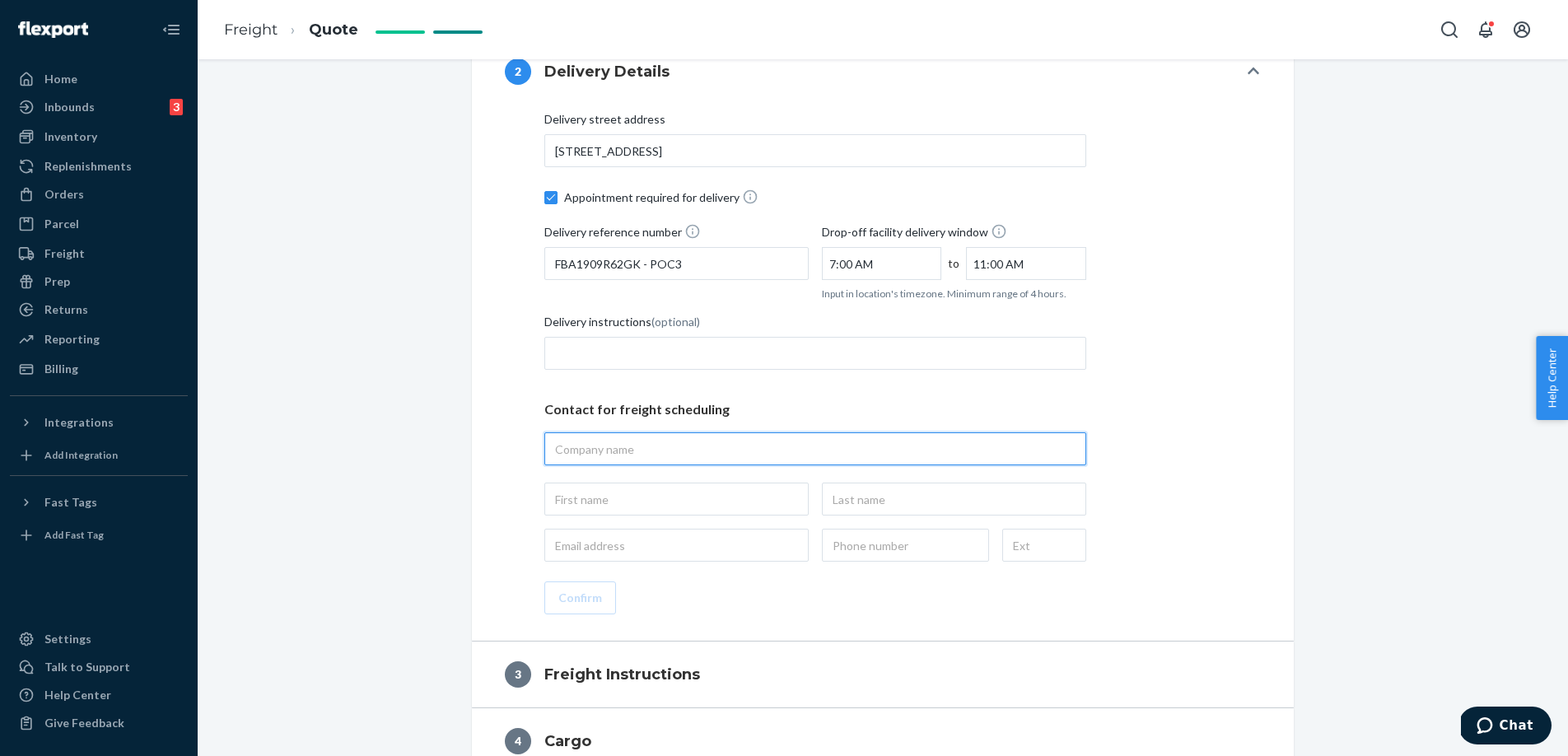
click at [923, 451] on input "text" at bounding box center [816, 448] width 542 height 33
type input "MCF"
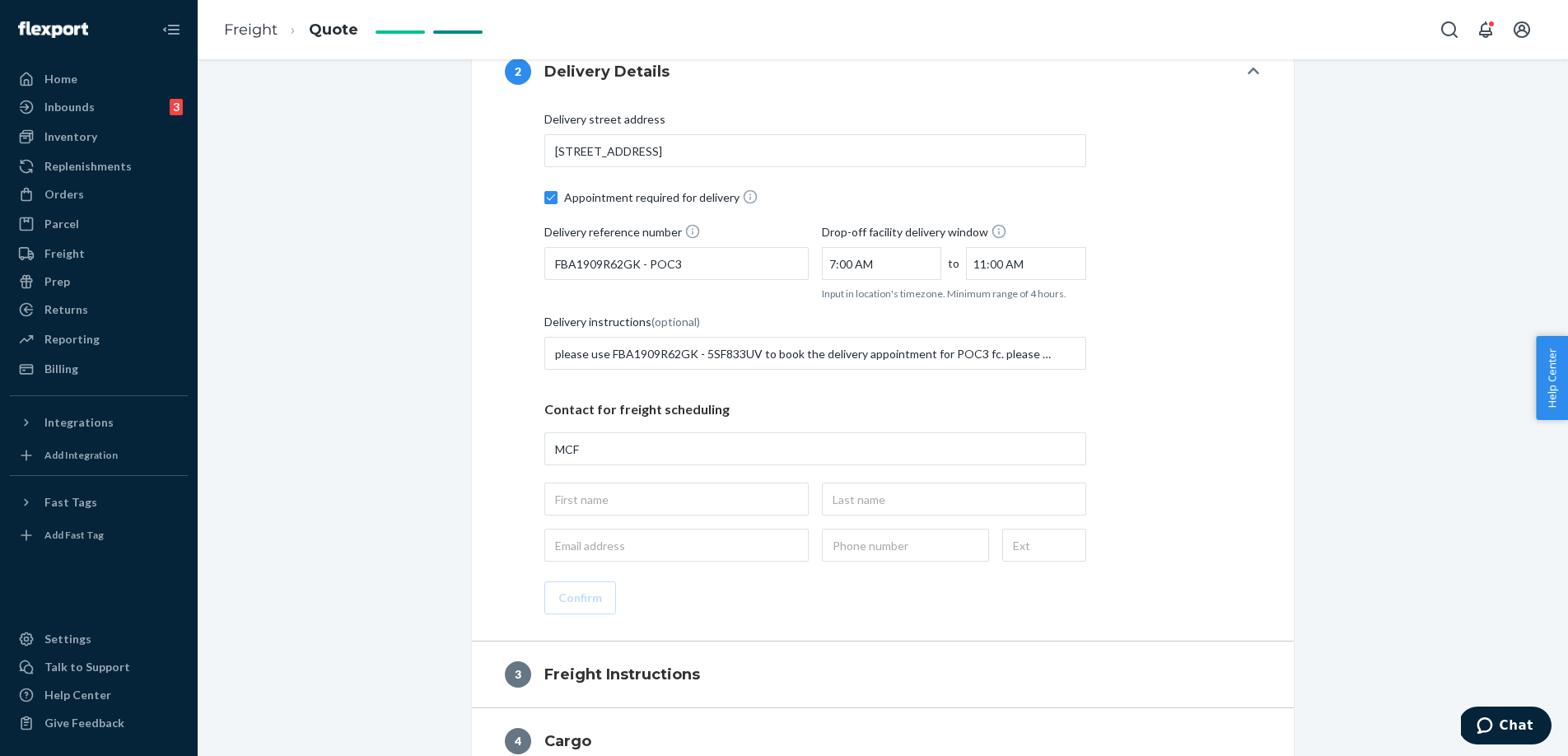
type input "MCF, [STREET_ADDRESS]"
click at [670, 516] on div "Contact for freight scheduling MCF" at bounding box center [816, 474] width 542 height 174
click at [678, 497] on input "text" at bounding box center [677, 499] width 265 height 33
type input "ziyang"
type input "wei"
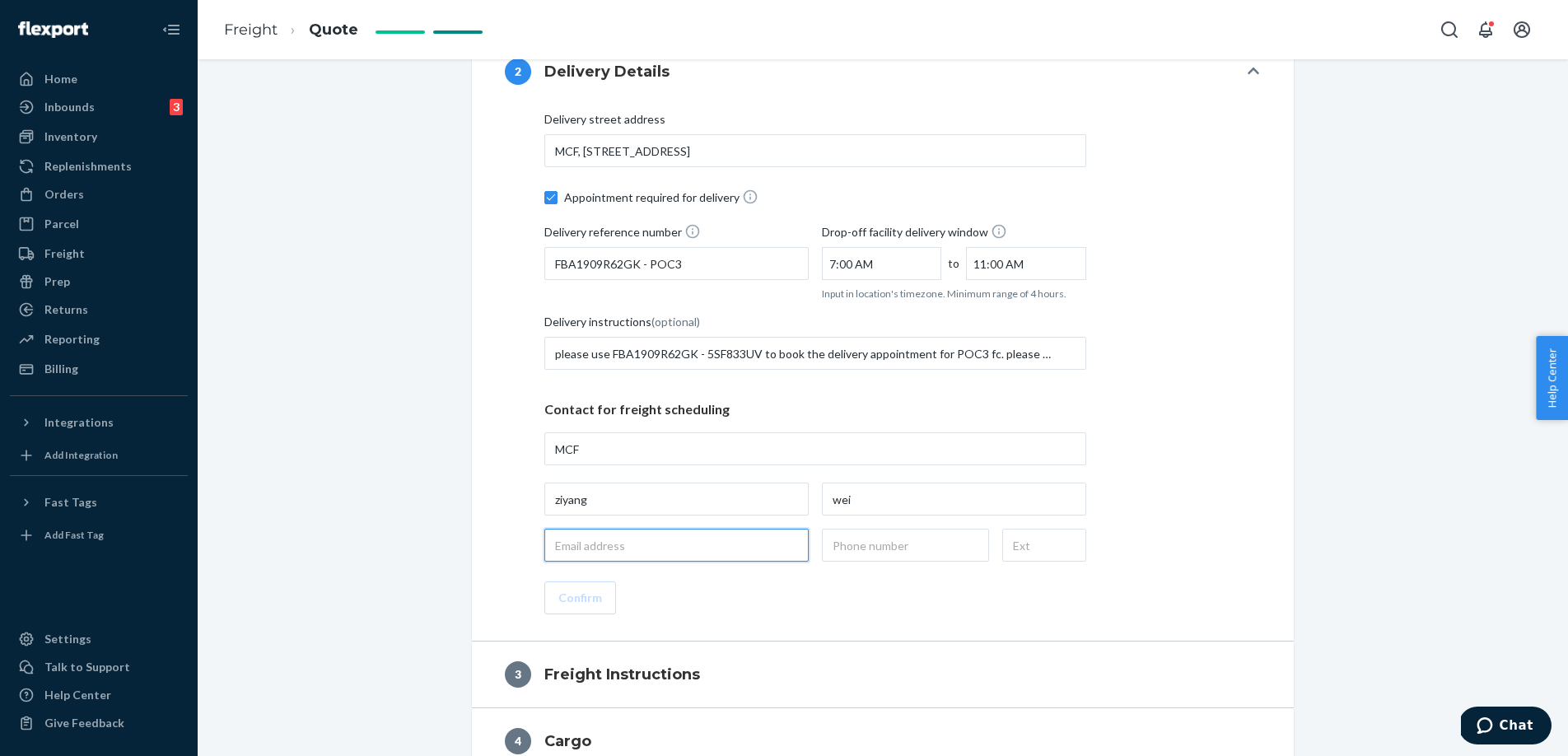
type input "[EMAIL_ADDRESS][DOMAIN_NAME]"
type input "[PHONE_NUMBER]"
click at [571, 590] on button "Confirm" at bounding box center [580, 598] width 71 height 33
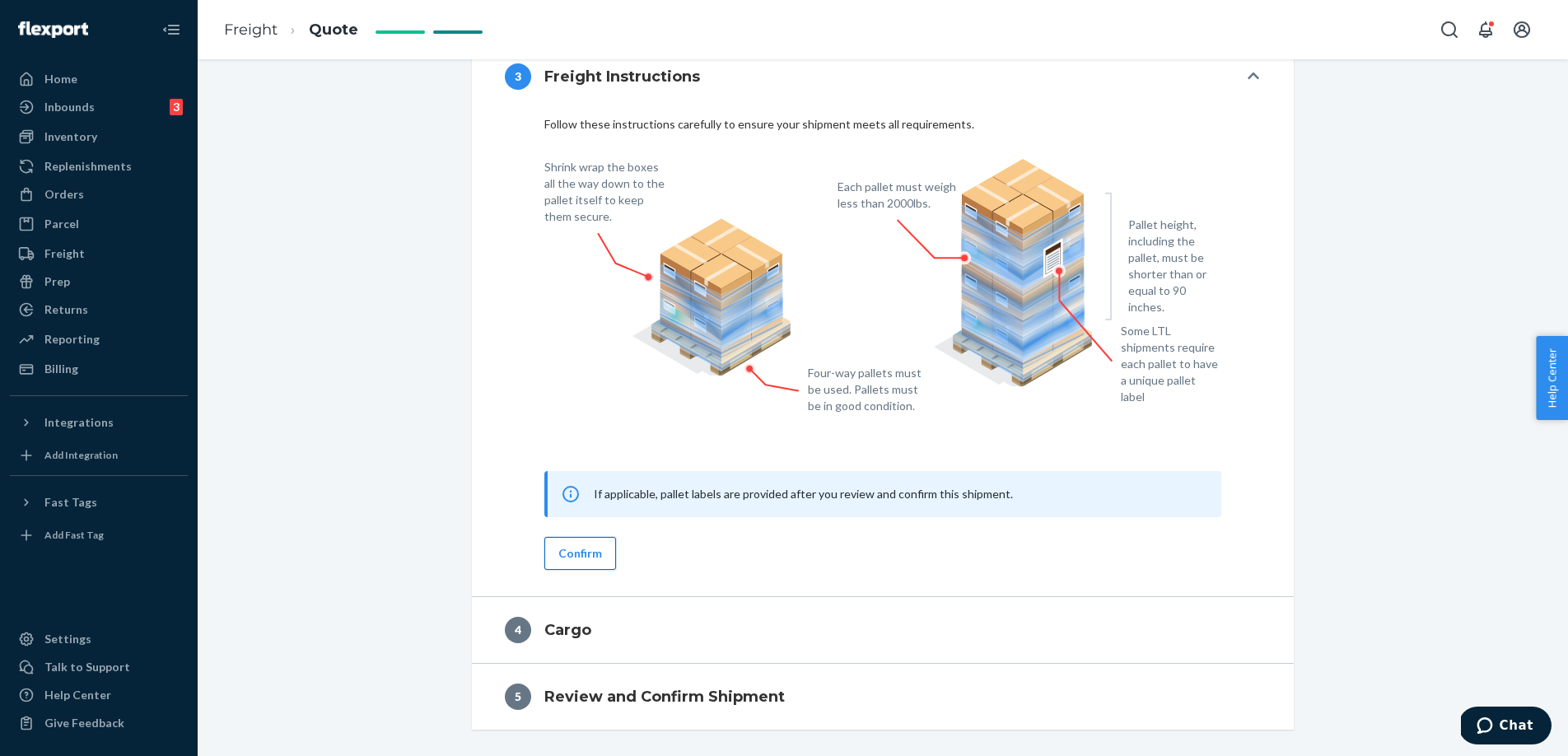
click at [610, 548] on button "Confirm" at bounding box center [580, 553] width 71 height 33
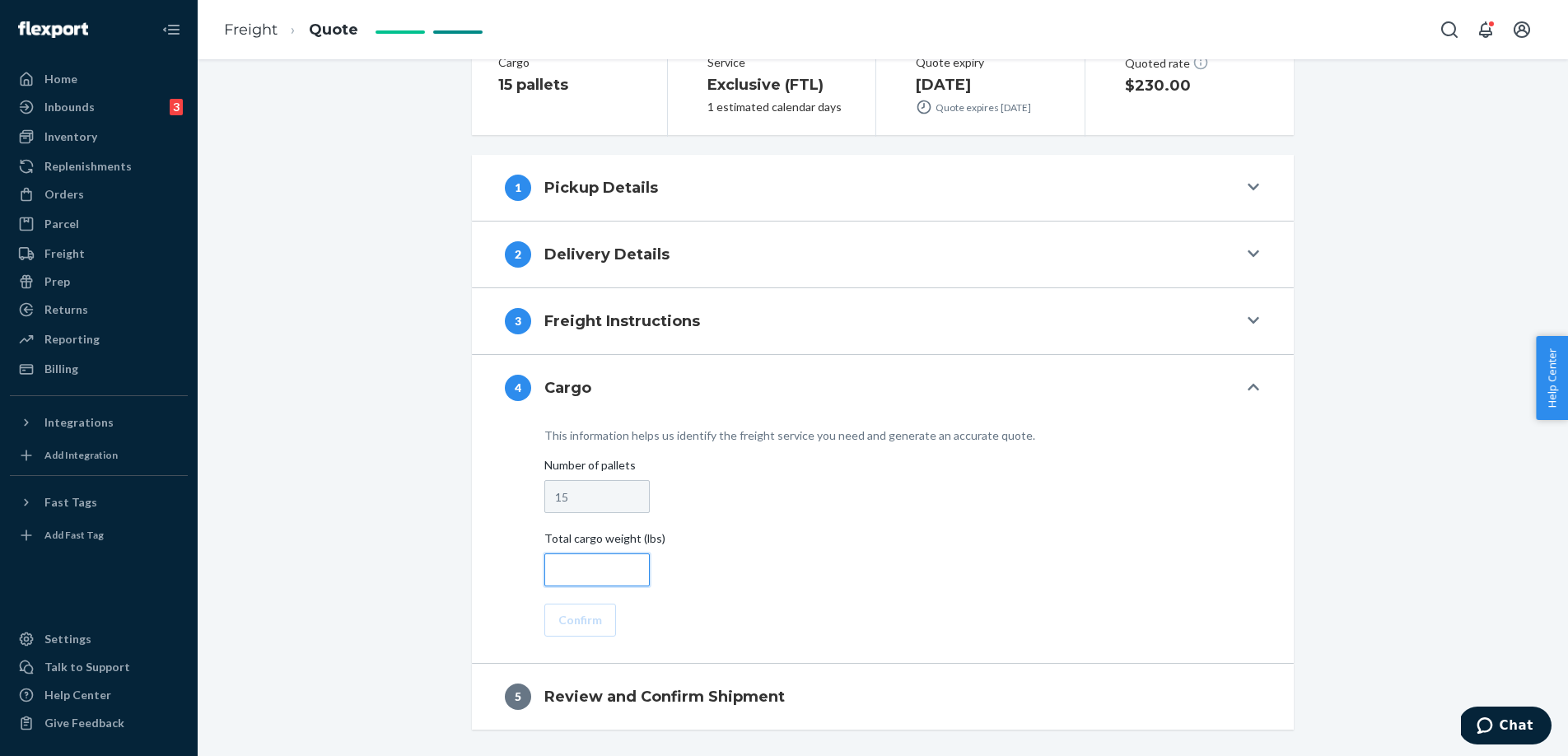
click at [597, 572] on input "number" at bounding box center [597, 569] width 106 height 33
type input "15000"
click at [591, 617] on button "Confirm" at bounding box center [580, 620] width 71 height 33
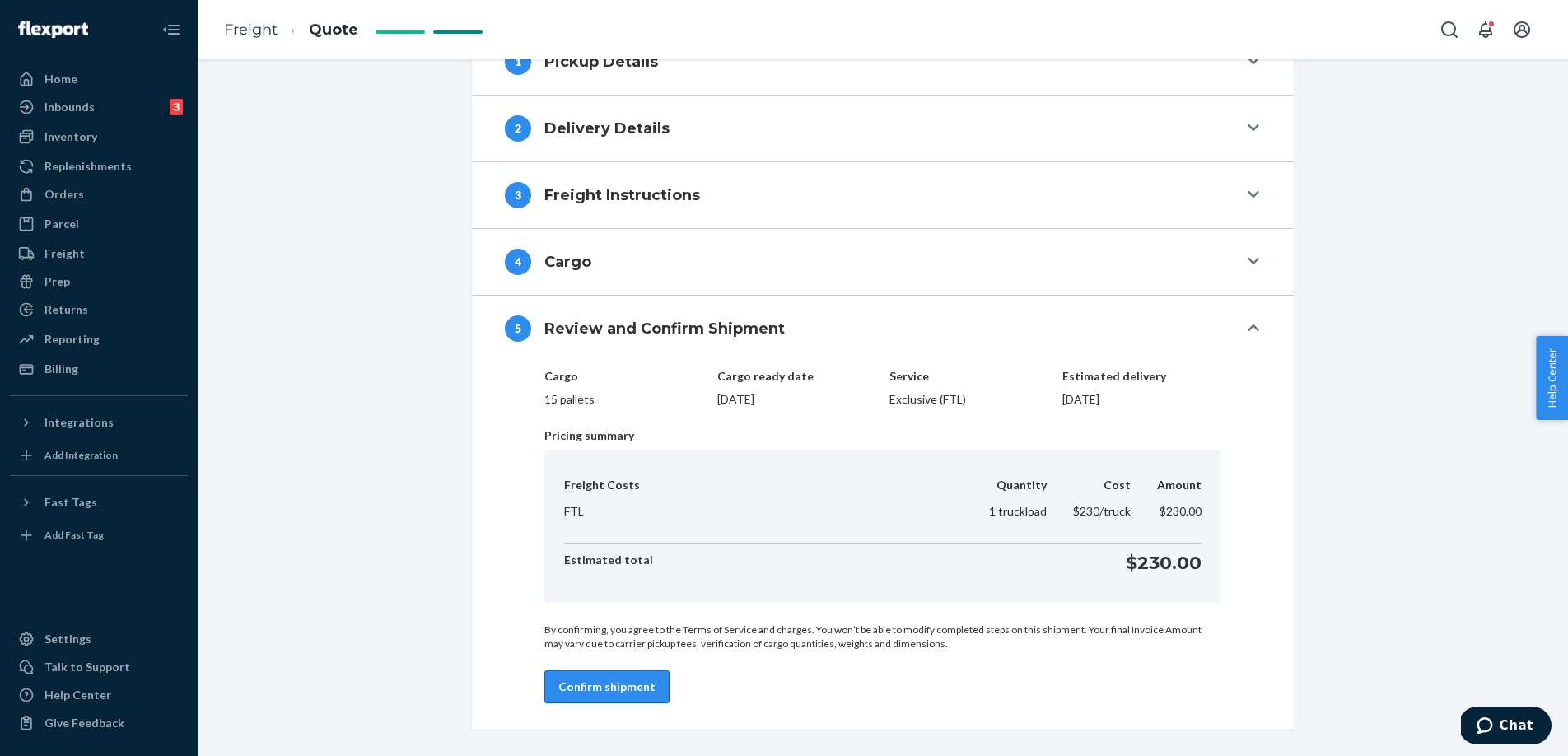
click at [604, 689] on button "Confirm shipment" at bounding box center [607, 686] width 125 height 33
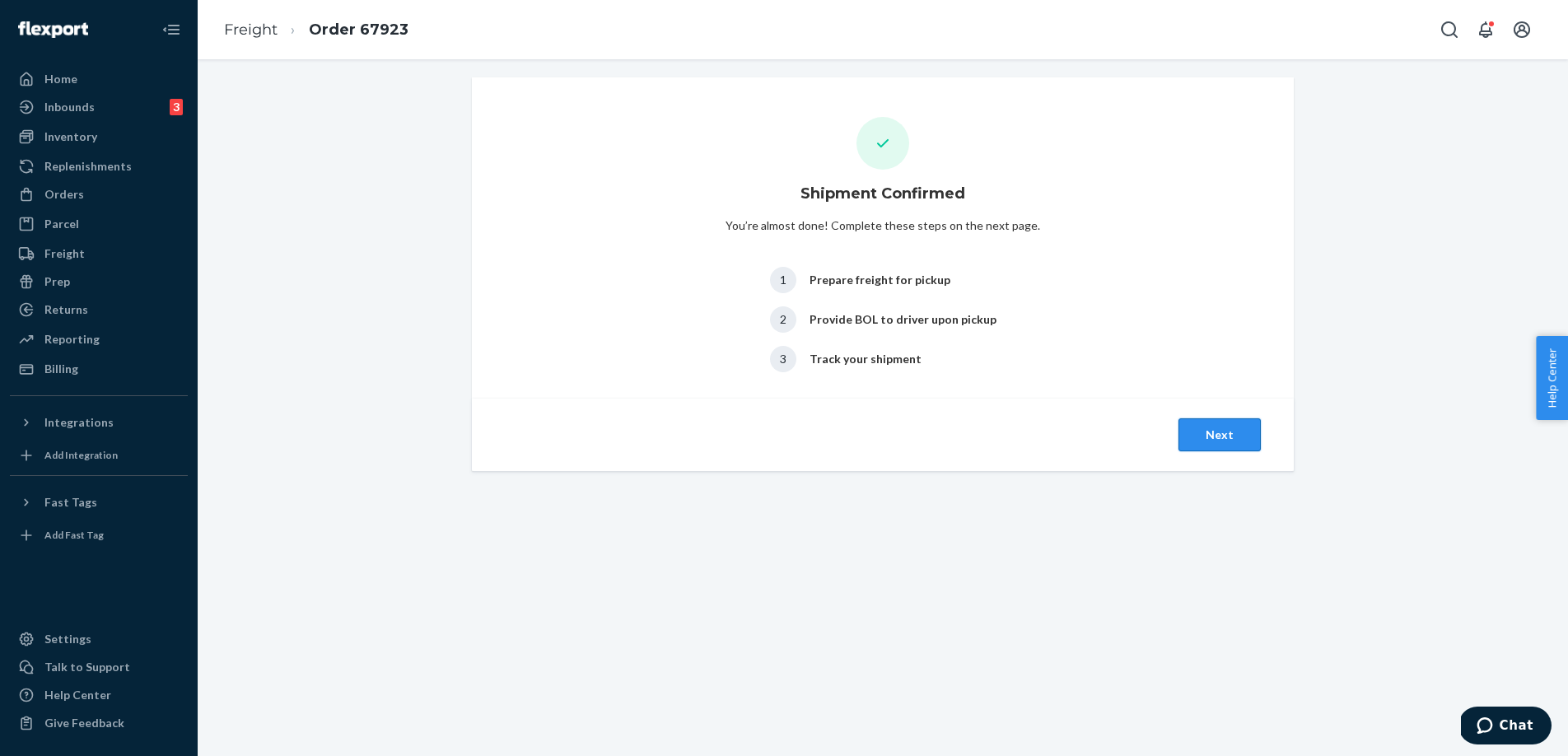
click at [1215, 440] on button "Next" at bounding box center [1220, 435] width 83 height 33
